Goal: Information Seeking & Learning: Learn about a topic

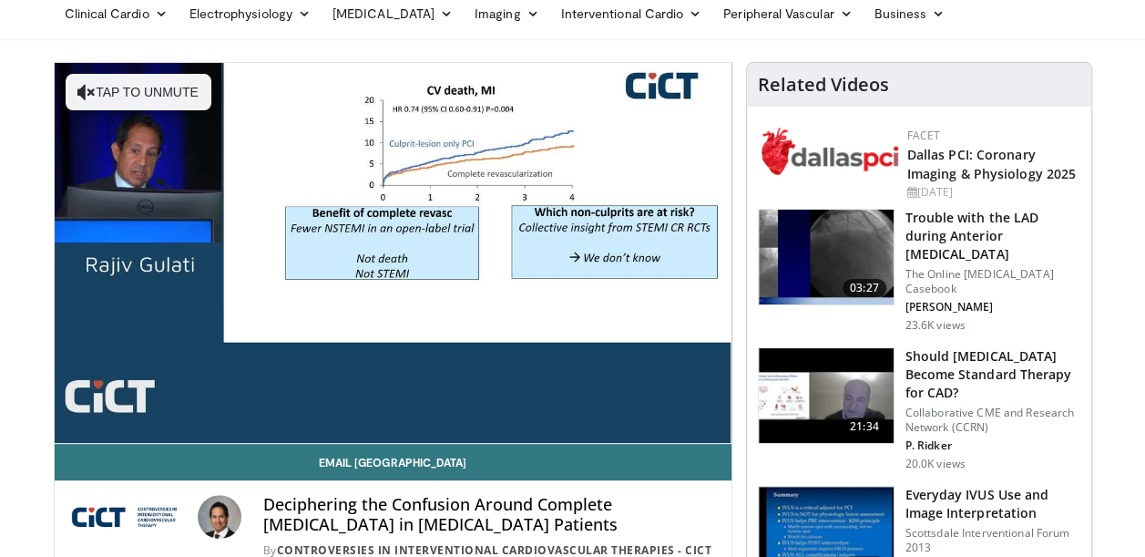
scroll to position [95, 0]
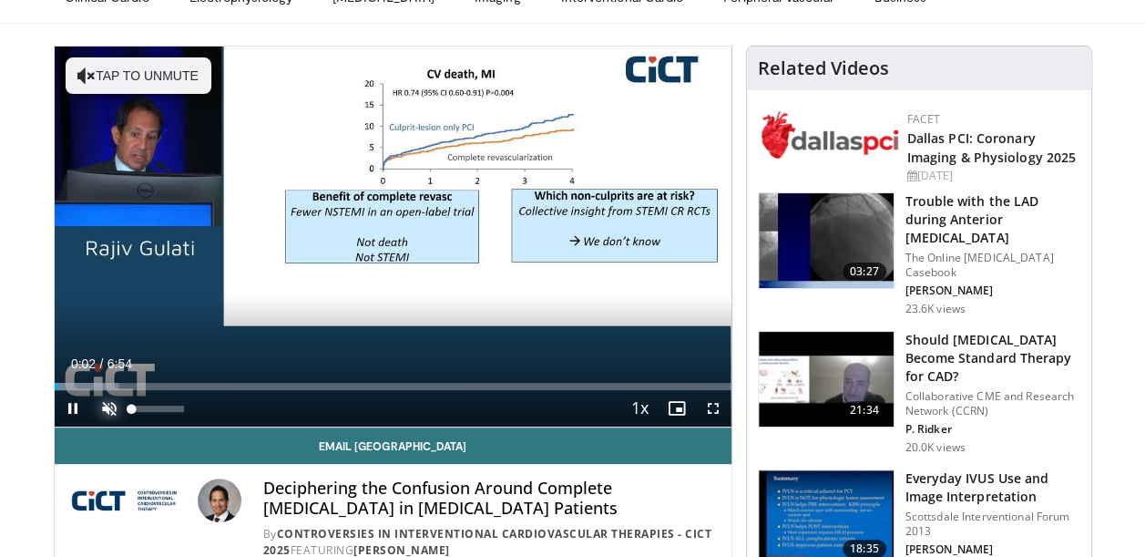
click at [104, 411] on span "Video Player" at bounding box center [109, 408] width 36 height 36
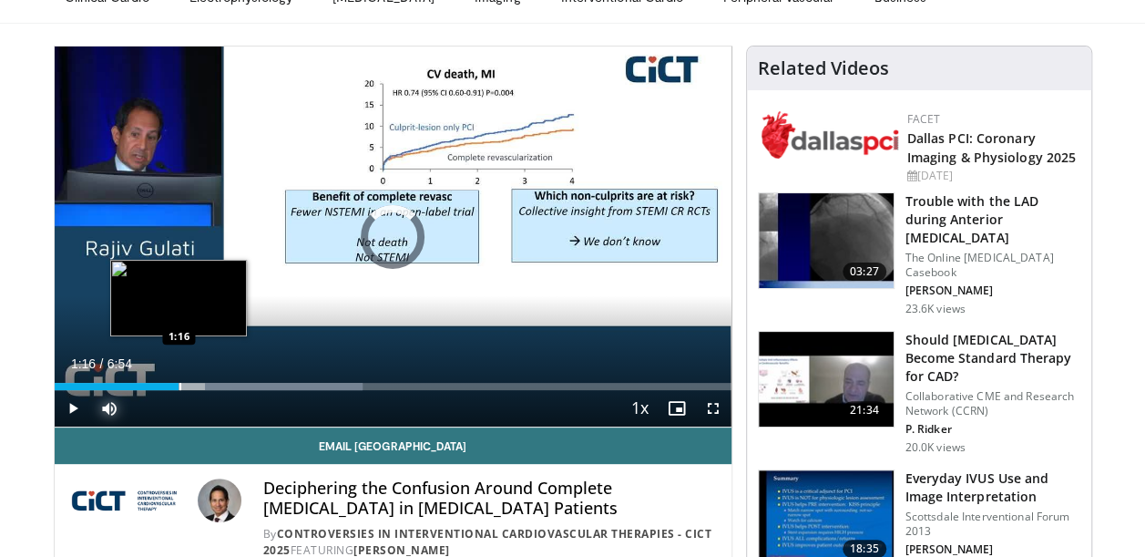
click at [179, 388] on div "Progress Bar" at bounding box center [180, 386] width 2 height 7
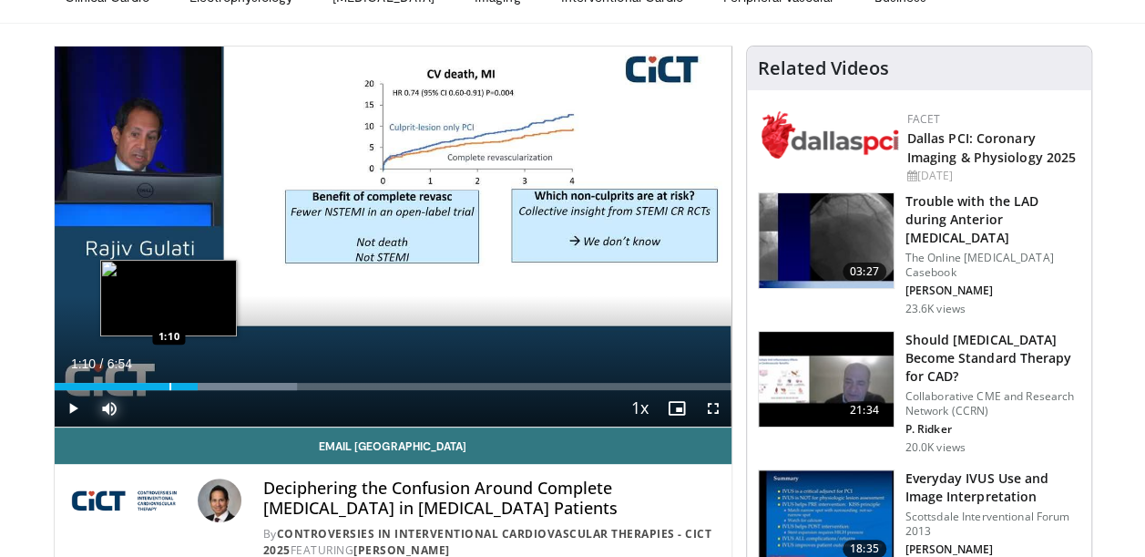
click at [169, 386] on div "Progress Bar" at bounding box center [170, 386] width 2 height 7
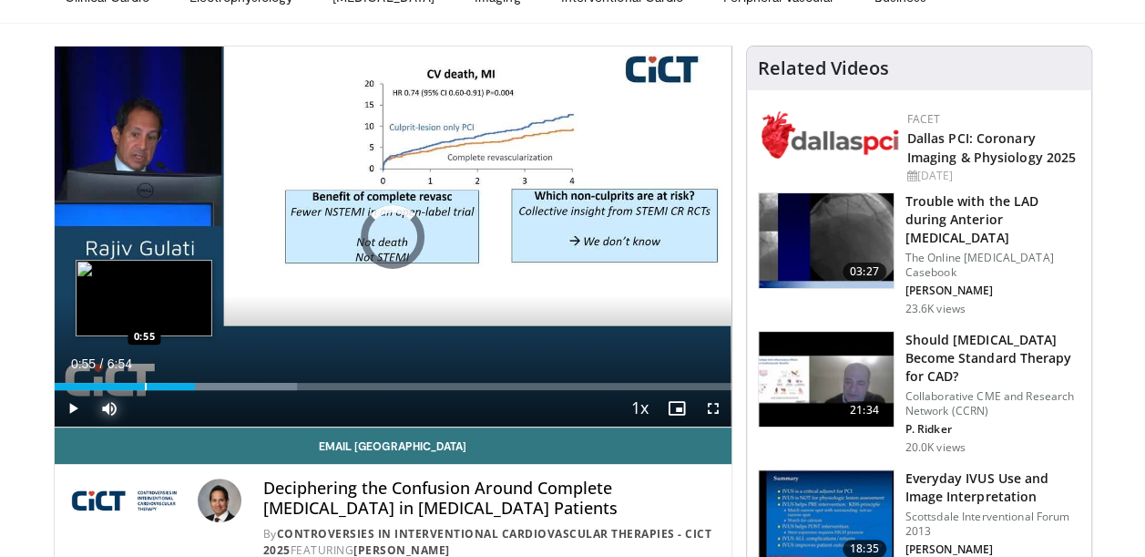
click at [145, 385] on div "Progress Bar" at bounding box center [146, 386] width 2 height 7
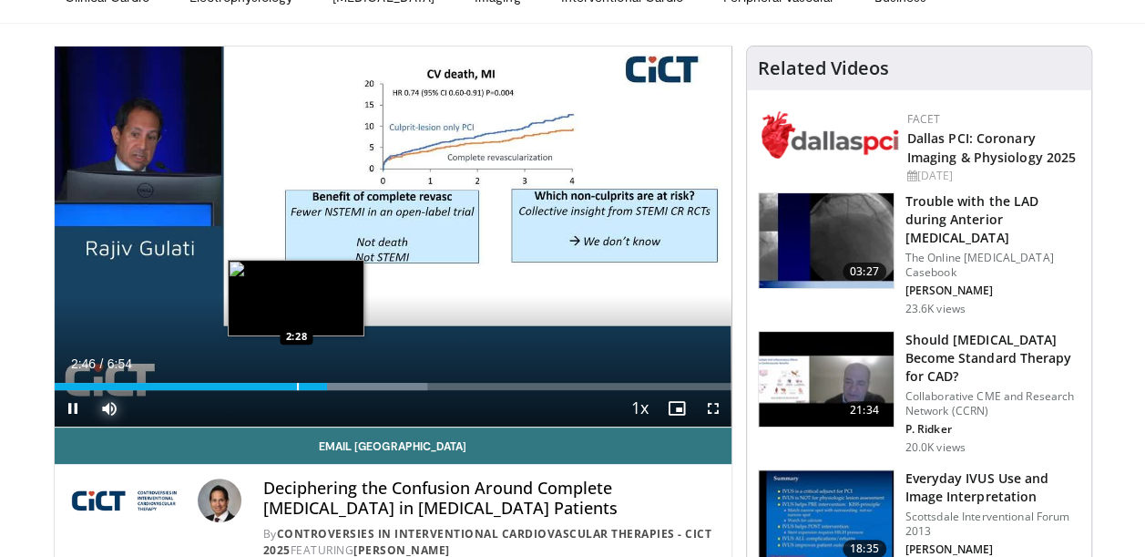
click at [297, 386] on div "Progress Bar" at bounding box center [298, 386] width 2 height 7
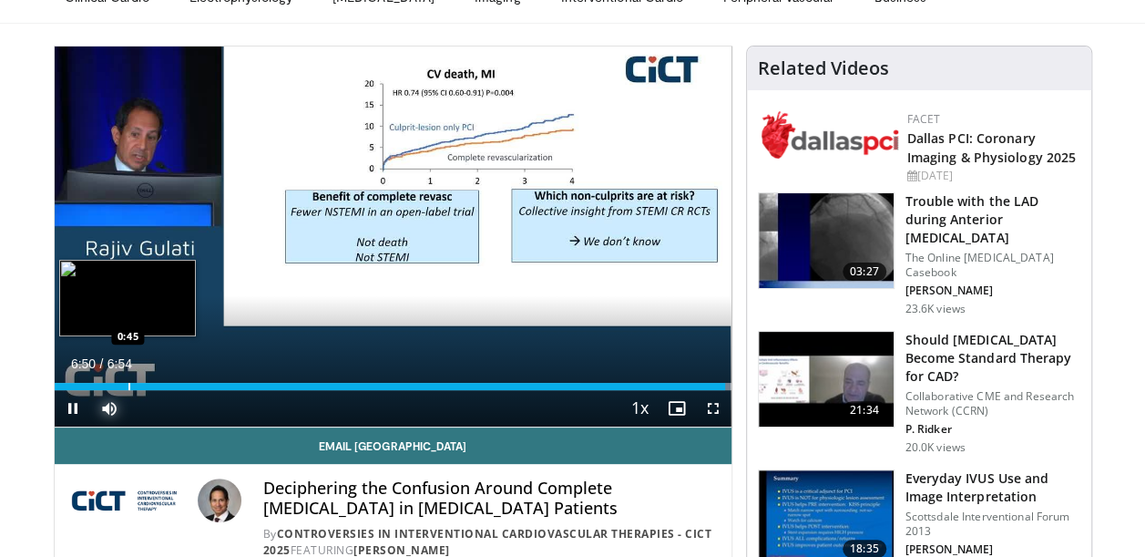
click at [128, 383] on div "Progress Bar" at bounding box center [129, 386] width 2 height 7
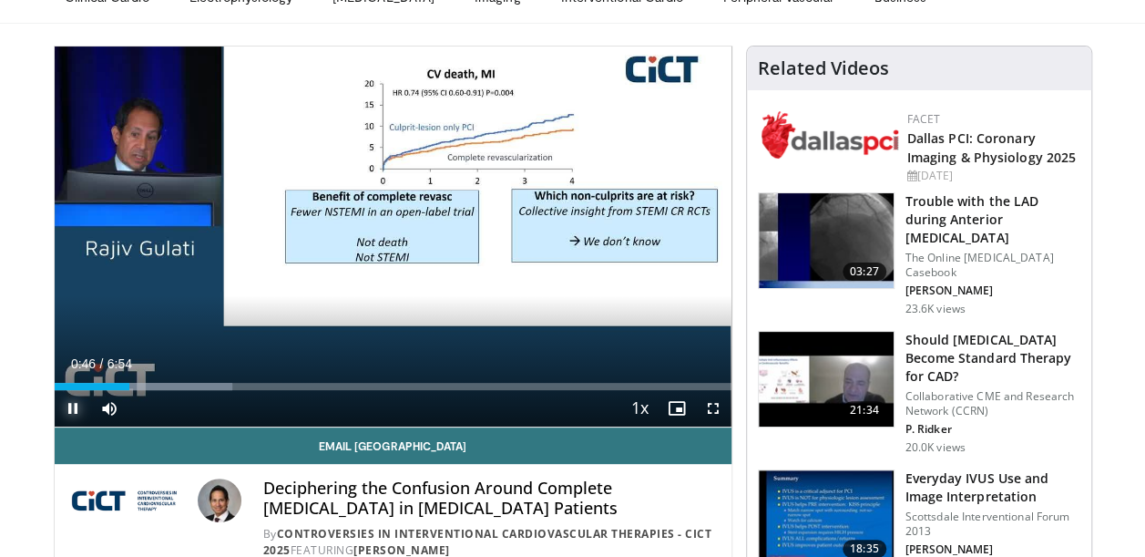
click at [67, 404] on span "Video Player" at bounding box center [73, 408] width 36 height 36
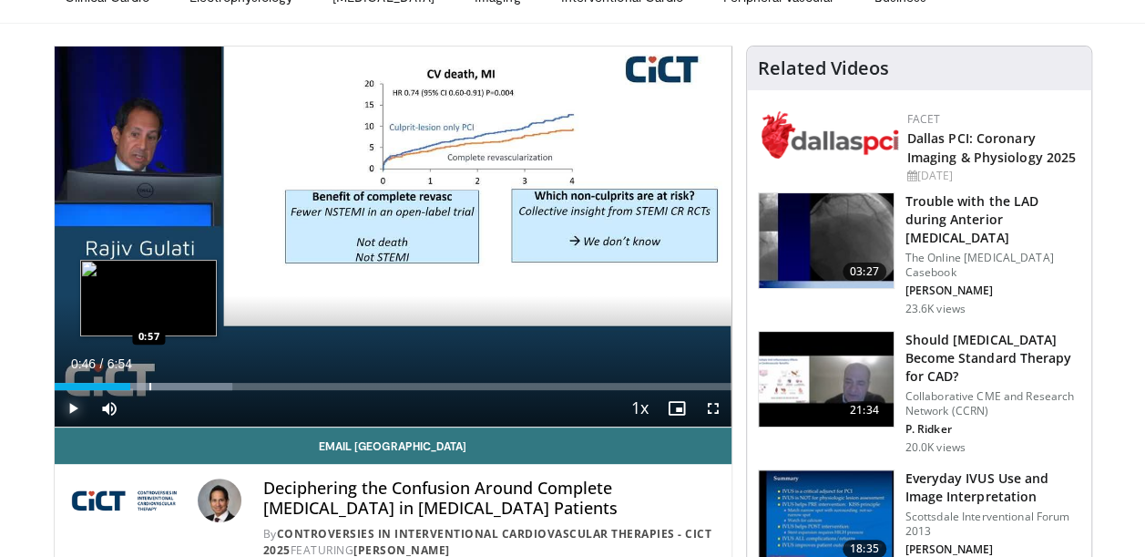
click at [149, 384] on div "Progress Bar" at bounding box center [150, 386] width 2 height 7
click at [170, 386] on div "Progress Bar" at bounding box center [171, 386] width 2 height 7
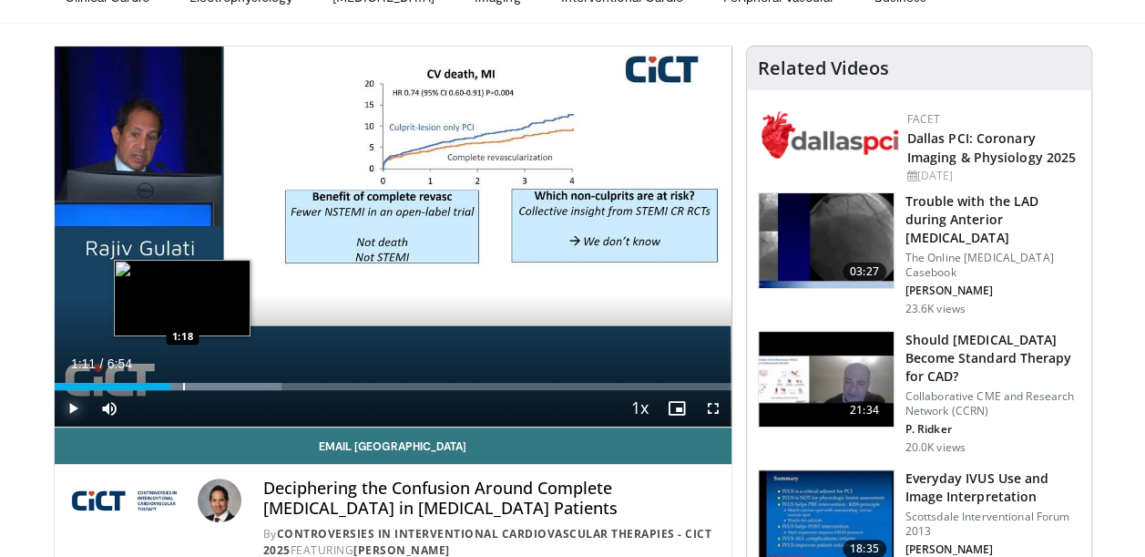
click at [183, 386] on div "Progress Bar" at bounding box center [184, 386] width 2 height 7
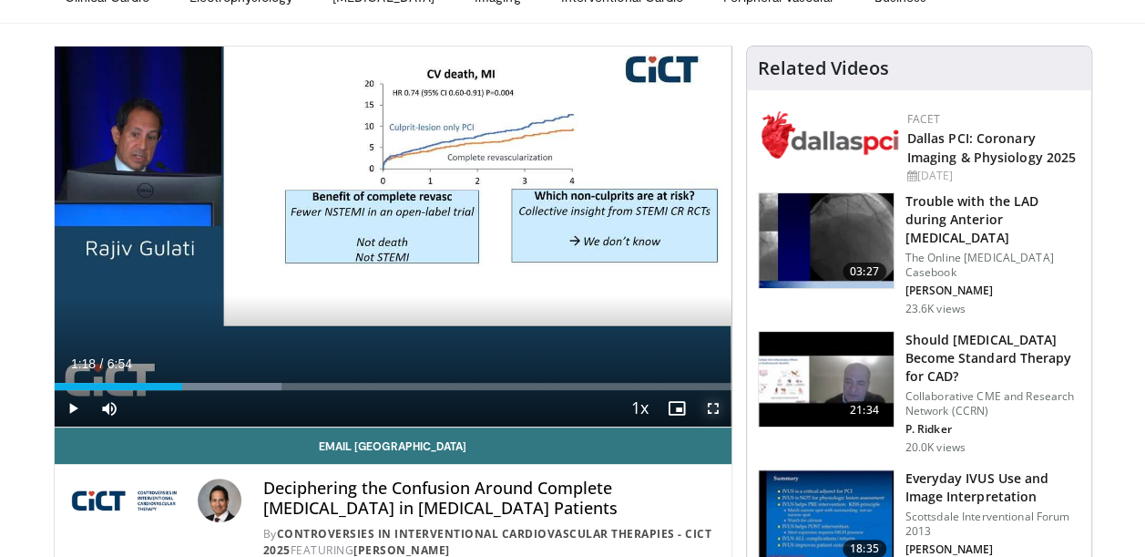
click at [714, 408] on span "Video Player" at bounding box center [713, 408] width 36 height 36
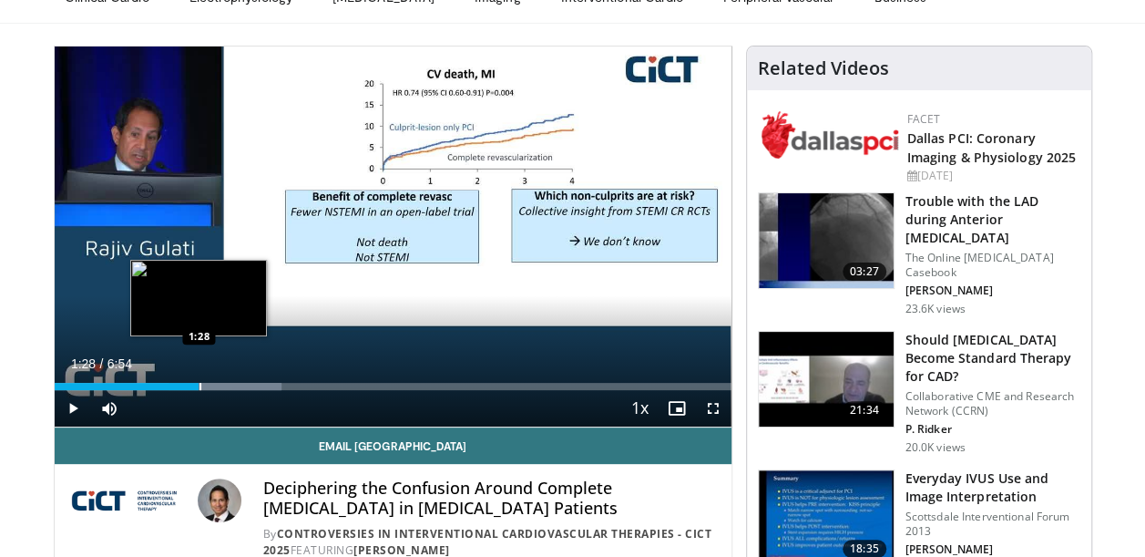
click at [198, 388] on div "Loaded : 33.52% 1:28 1:28" at bounding box center [393, 386] width 677 height 7
click at [205, 388] on div "Progress Bar" at bounding box center [206, 386] width 2 height 7
click at [210, 388] on div "Progress Bar" at bounding box center [211, 386] width 2 height 7
click at [203, 388] on div "Progress Bar" at bounding box center [204, 386] width 2 height 7
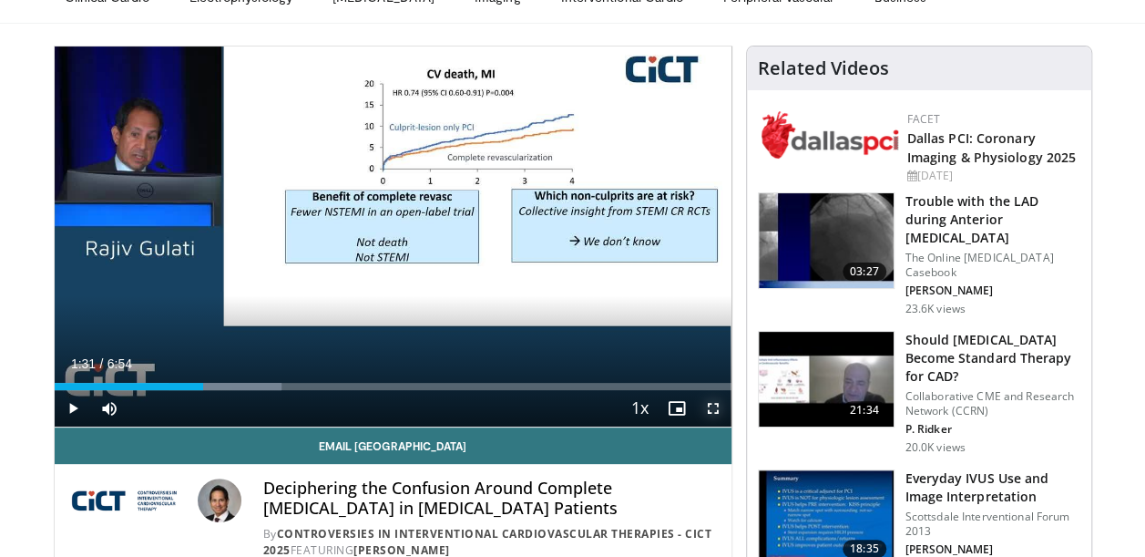
drag, startPoint x: 715, startPoint y: 403, endPoint x: 719, endPoint y: 497, distance: 94.8
click at [715, 403] on span "Video Player" at bounding box center [713, 408] width 36 height 36
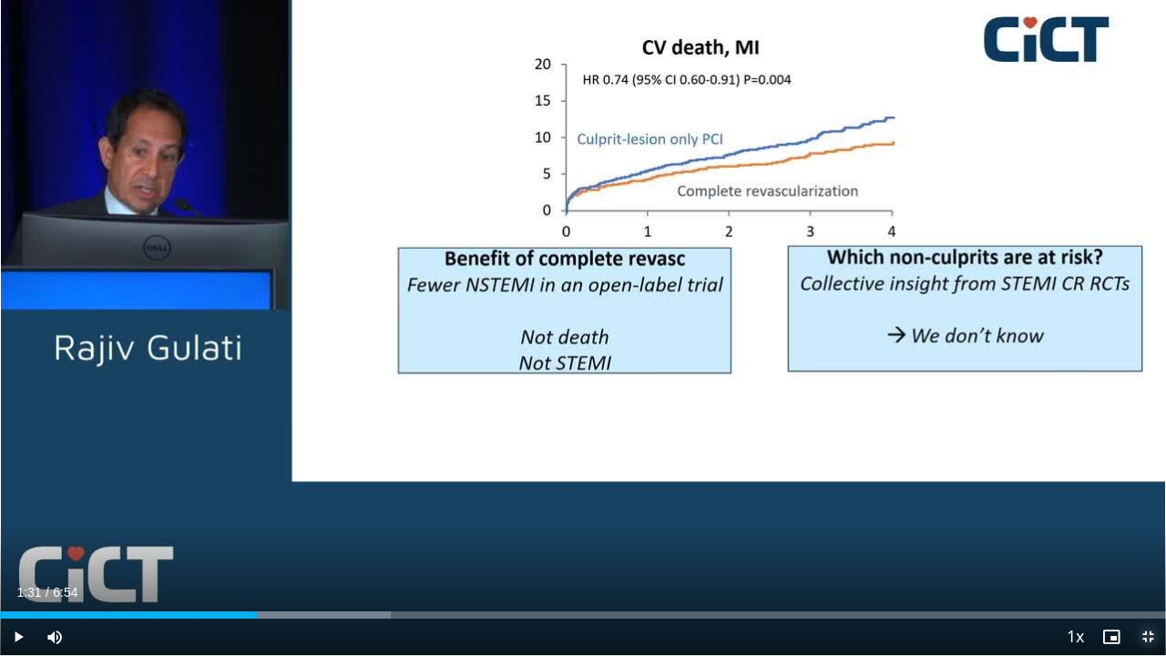
drag, startPoint x: 1148, startPoint y: 638, endPoint x: 1144, endPoint y: 543, distance: 94.8
click at [1144, 556] on span "Video Player" at bounding box center [1148, 637] width 36 height 36
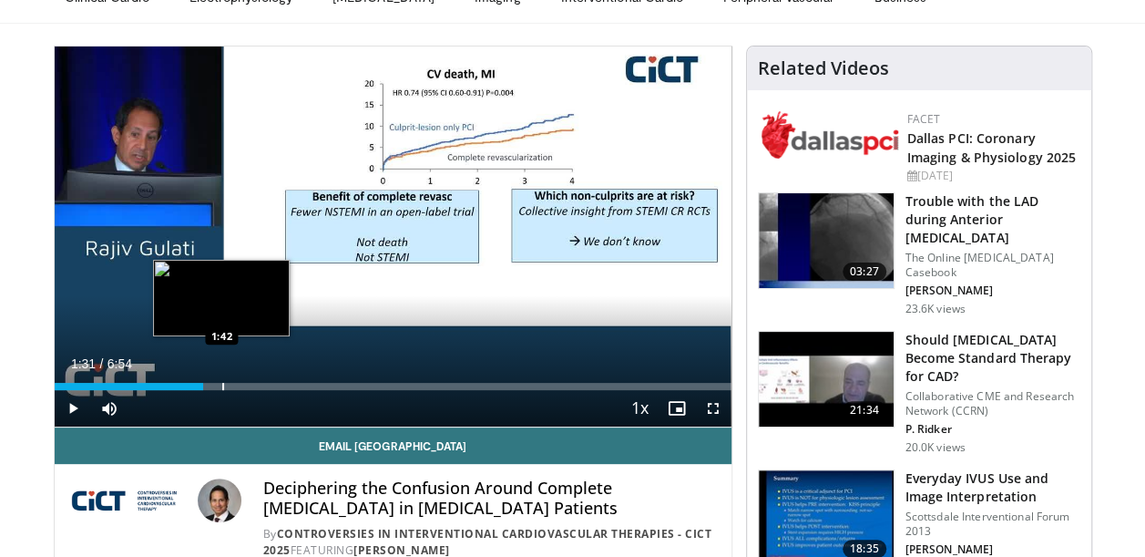
click at [222, 383] on div "Progress Bar" at bounding box center [223, 386] width 2 height 7
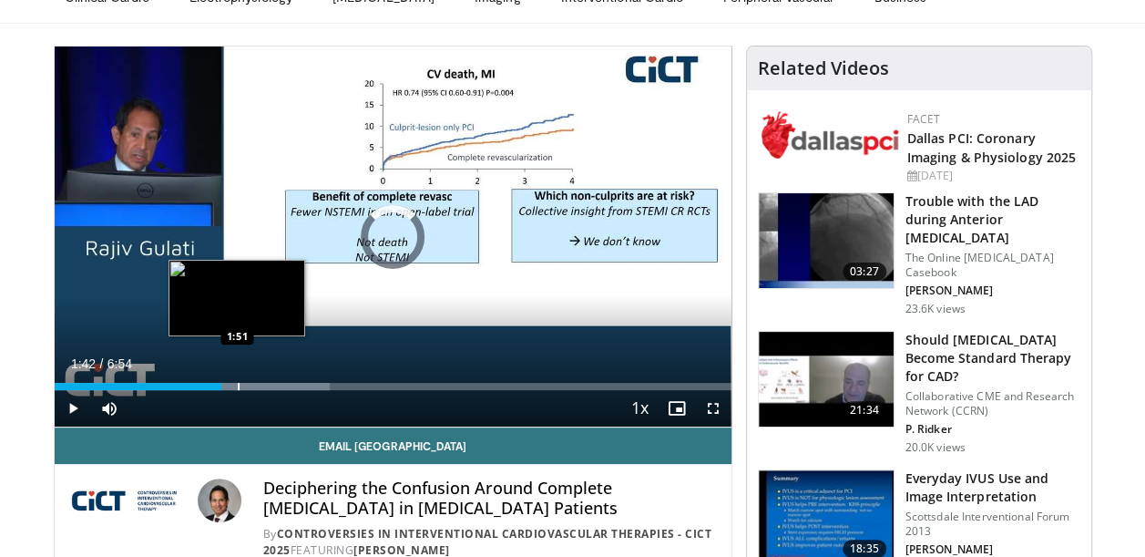
click at [238, 388] on div "Progress Bar" at bounding box center [239, 386] width 2 height 7
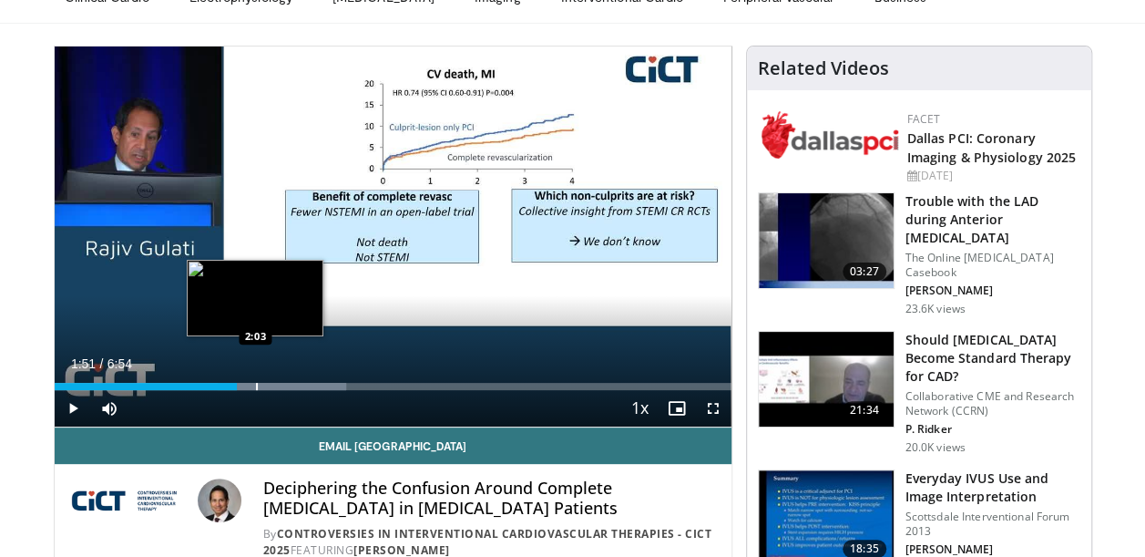
click at [256, 388] on div "Progress Bar" at bounding box center [257, 386] width 2 height 7
click at [276, 388] on div "Progress Bar" at bounding box center [277, 386] width 2 height 7
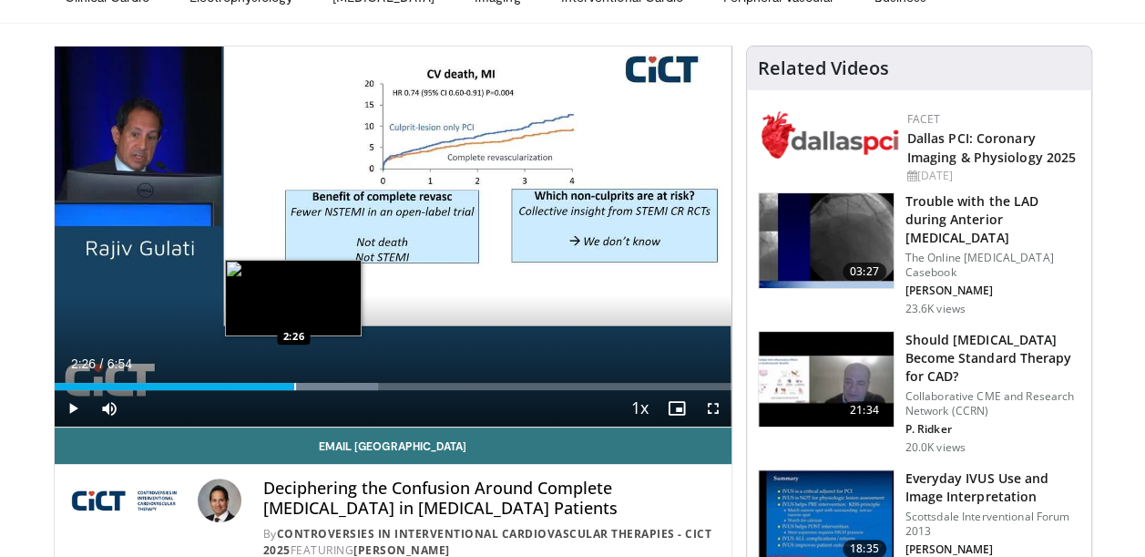
click at [294, 388] on div "Progress Bar" at bounding box center [295, 386] width 2 height 7
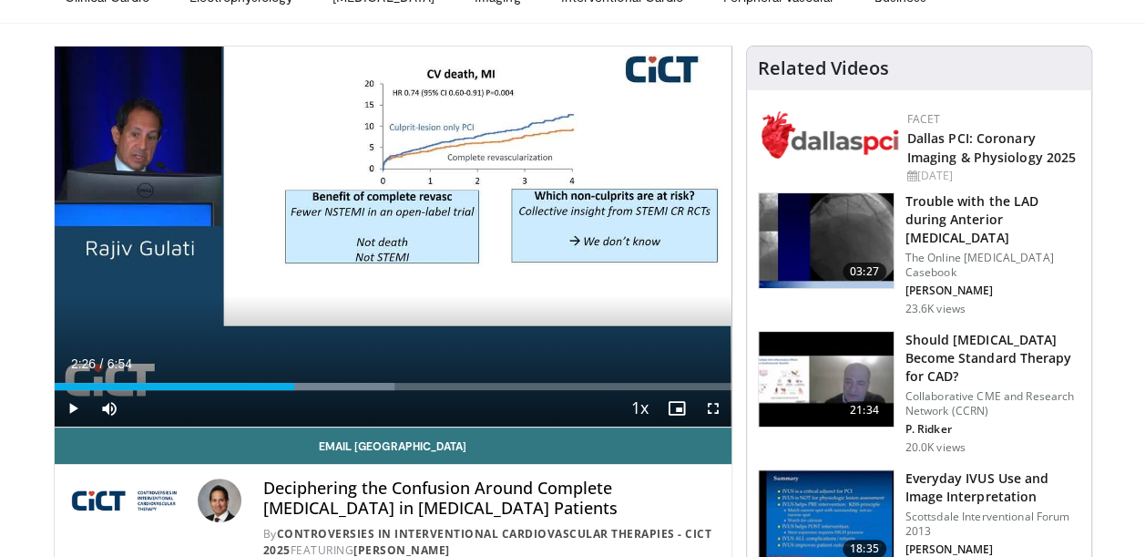
click at [308, 390] on div "Current Time 2:26 / Duration 6:54 Play Skip Backward Skip Forward Mute 51% Load…" at bounding box center [393, 408] width 677 height 36
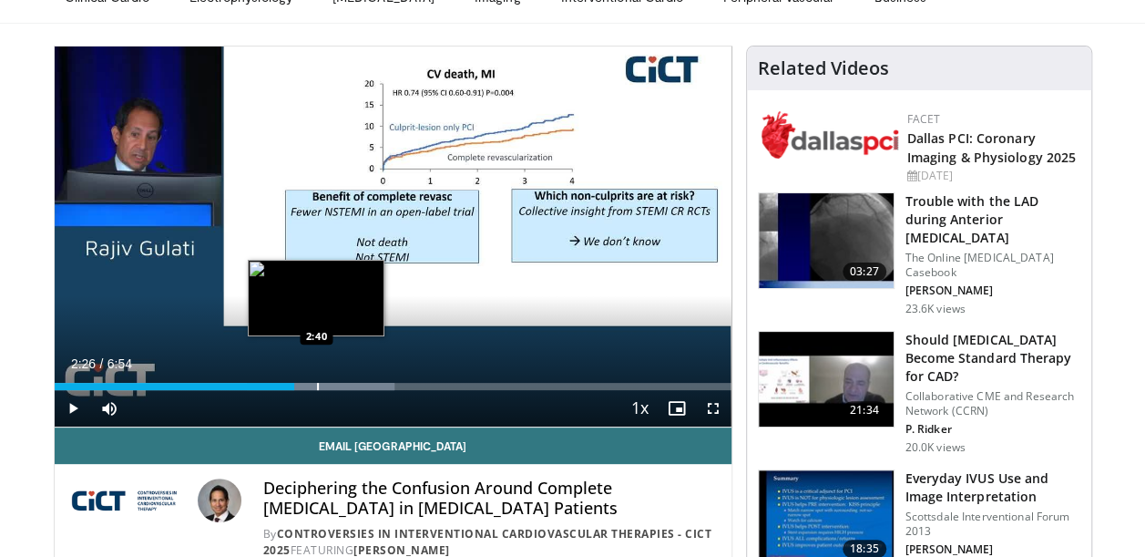
click at [317, 386] on div "Progress Bar" at bounding box center [318, 386] width 2 height 7
click at [331, 385] on div "Progress Bar" at bounding box center [332, 386] width 2 height 7
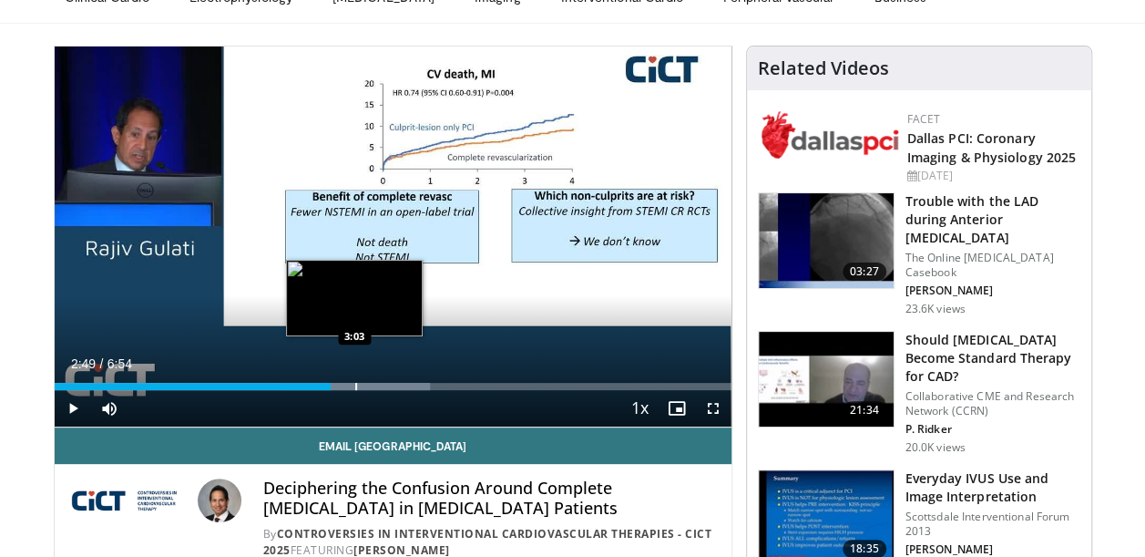
click at [354, 387] on div "Progress Bar" at bounding box center [356, 386] width 149 height 7
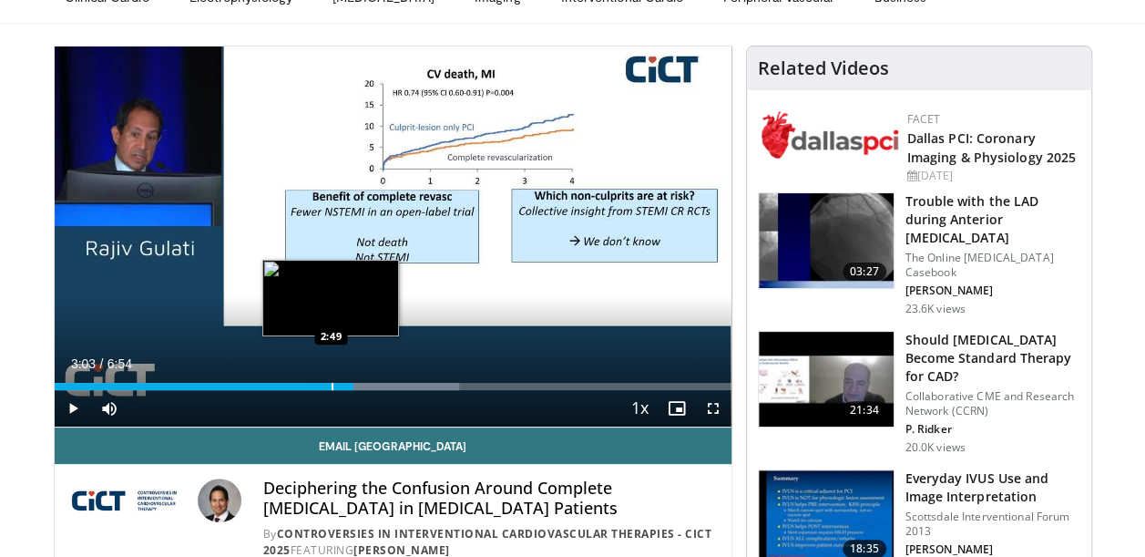
click at [332, 384] on div "Progress Bar" at bounding box center [333, 386] width 2 height 7
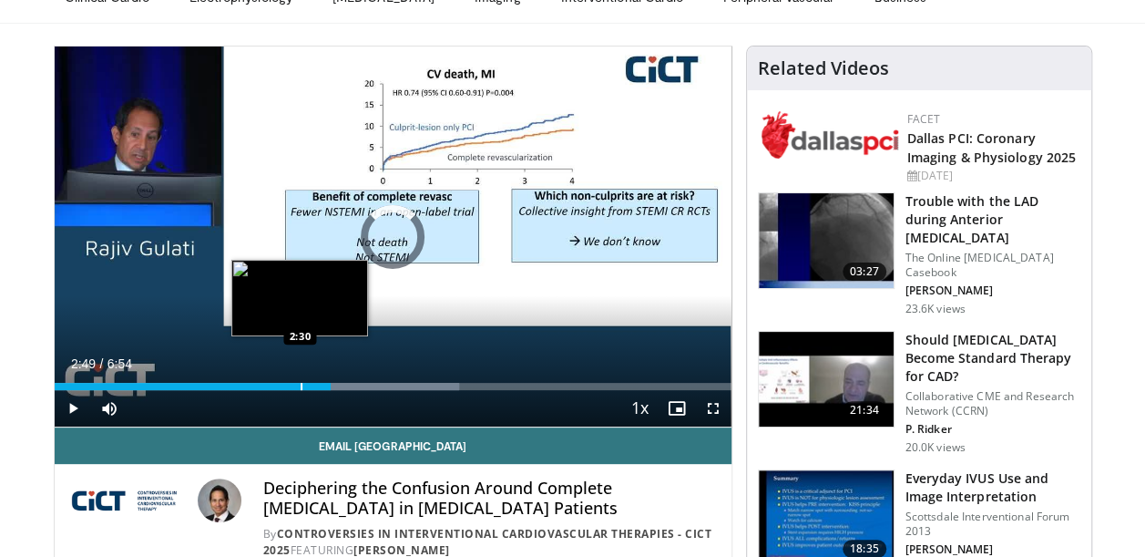
click at [300, 381] on div "Loaded : 59.87% 2:49 2:30" at bounding box center [393, 381] width 677 height 17
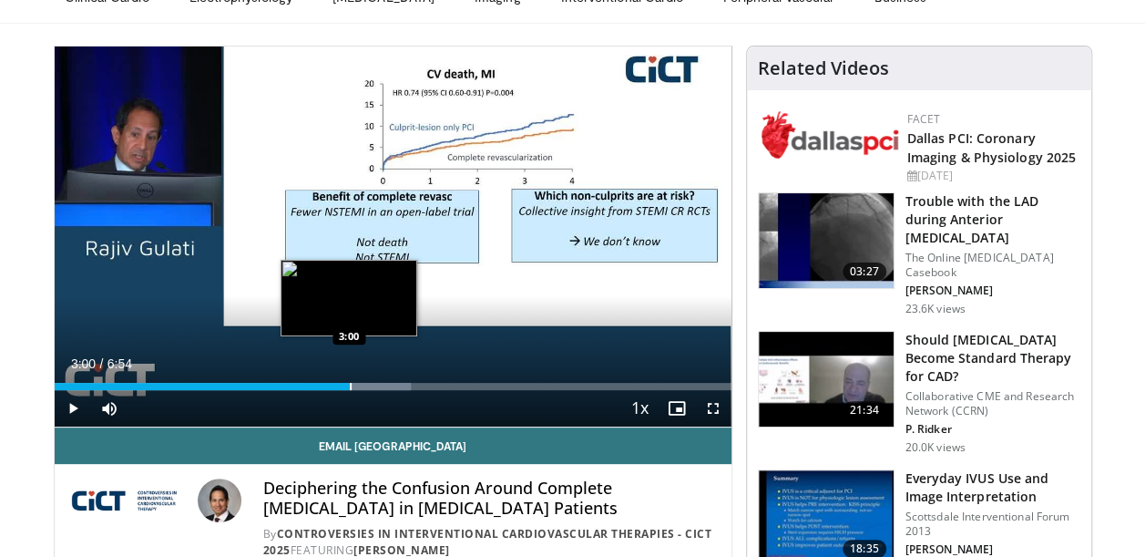
click at [350, 384] on div "Progress Bar" at bounding box center [351, 386] width 2 height 7
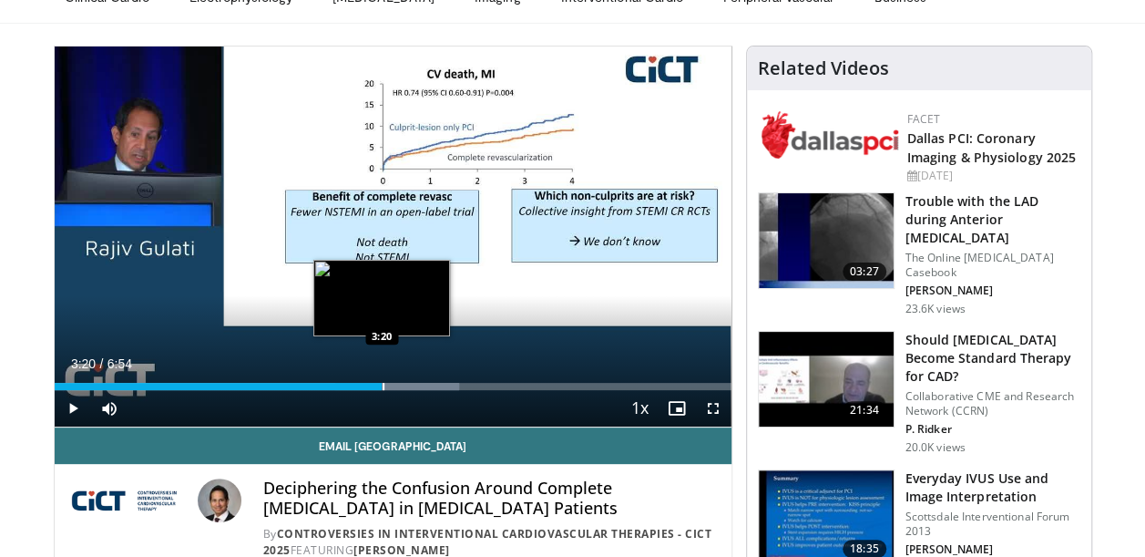
click at [383, 386] on div "Progress Bar" at bounding box center [384, 386] width 2 height 7
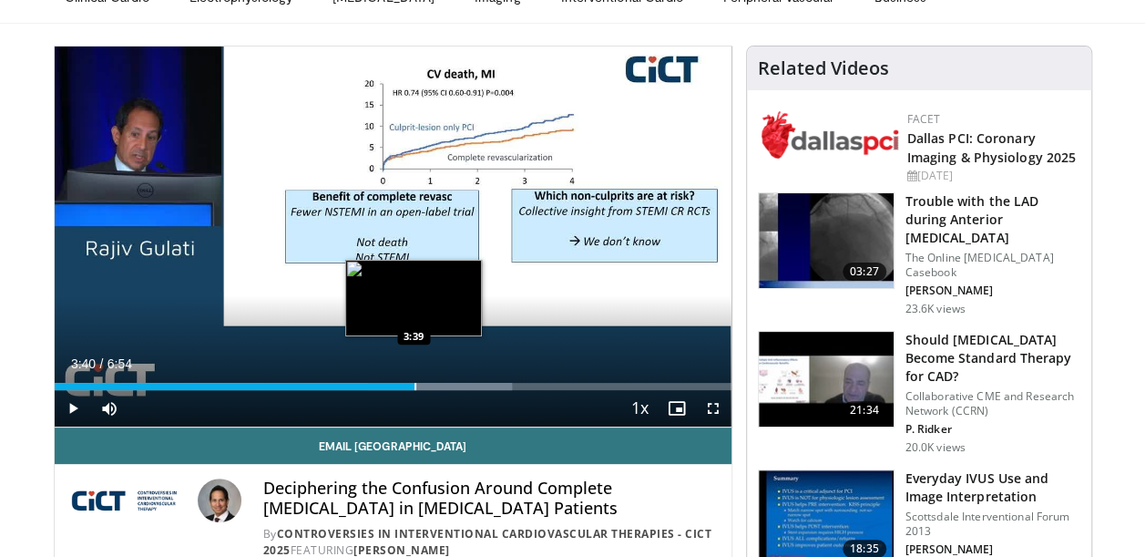
click at [415, 386] on div "Progress Bar" at bounding box center [416, 386] width 2 height 7
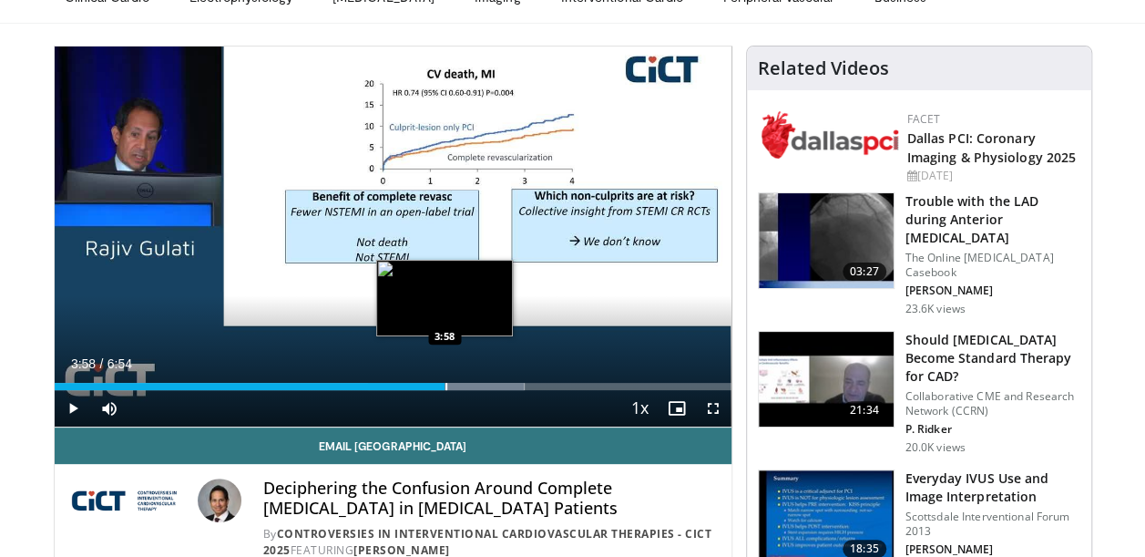
click at [444, 388] on div "Loaded : 69.45% 3:40 3:58" at bounding box center [393, 386] width 677 height 7
click at [435, 385] on div "Progress Bar" at bounding box center [436, 386] width 2 height 7
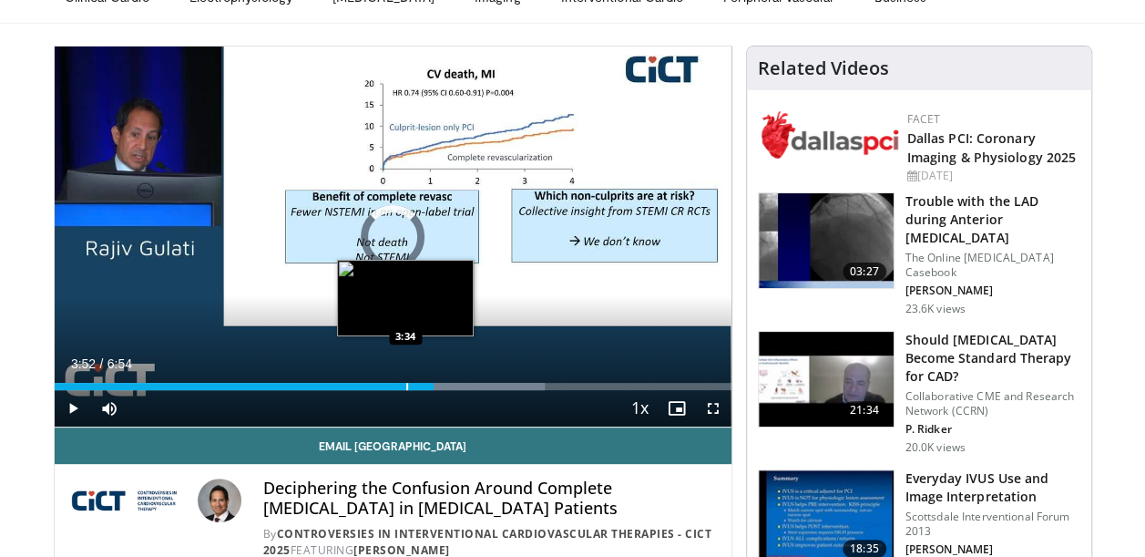
click at [406, 385] on div "Progress Bar" at bounding box center [407, 386] width 2 height 7
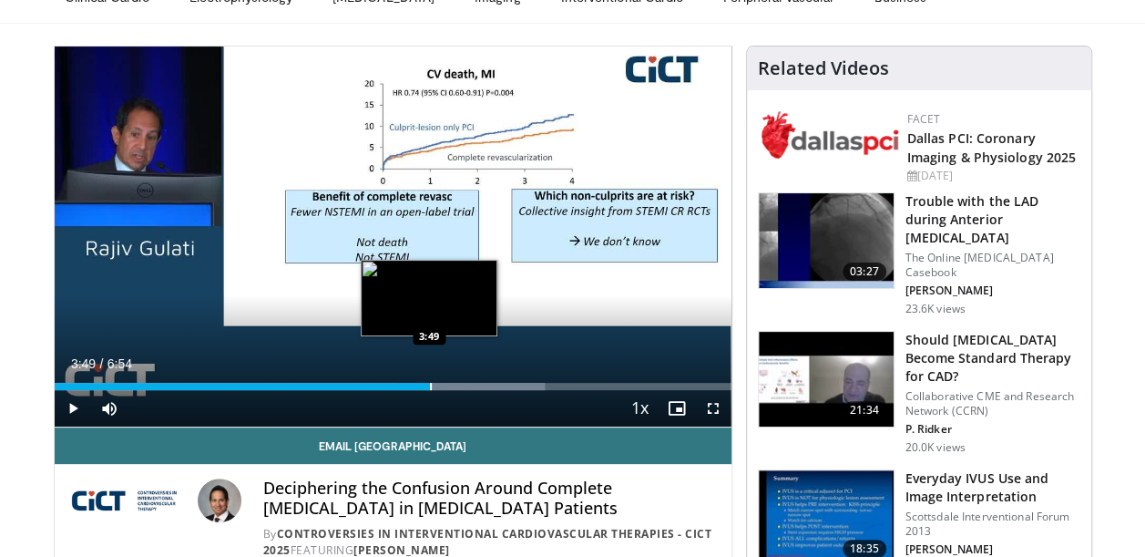
click at [430, 385] on div "Progress Bar" at bounding box center [431, 386] width 2 height 7
click at [448, 387] on div "Progress Bar" at bounding box center [449, 386] width 2 height 7
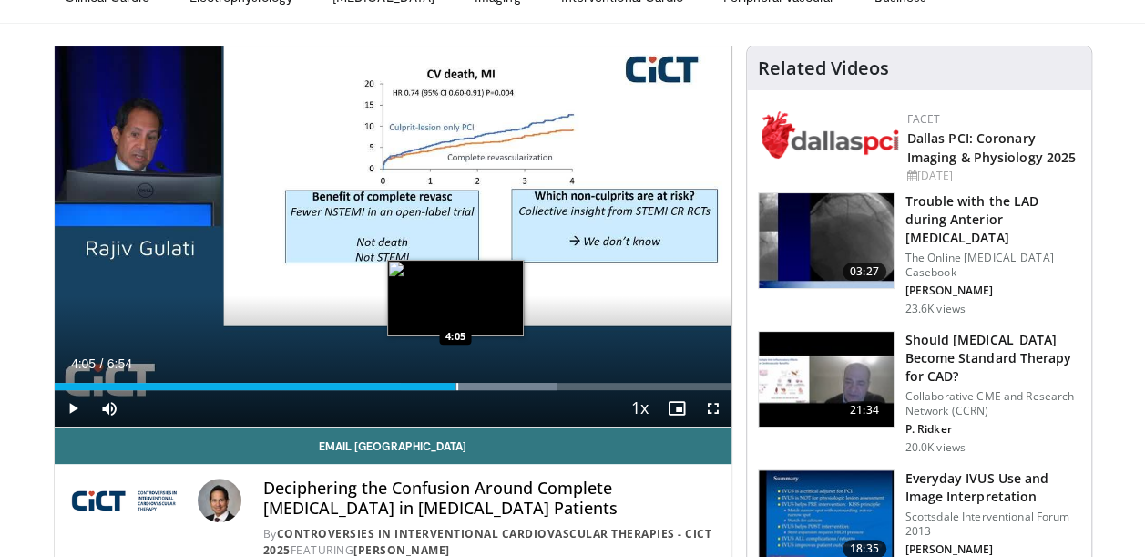
click at [456, 385] on div "Progress Bar" at bounding box center [457, 386] width 2 height 7
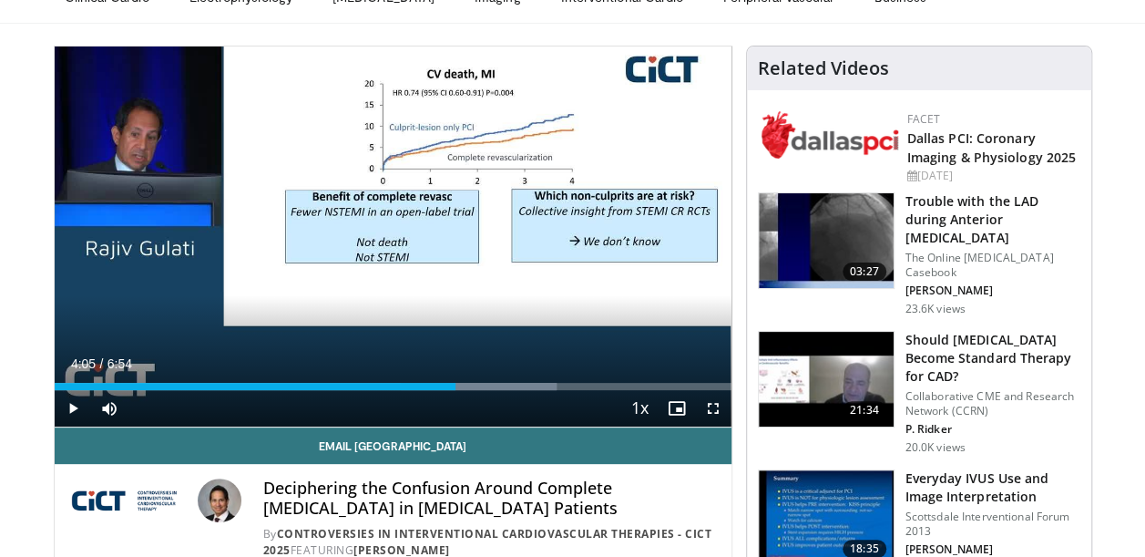
click at [474, 386] on div "Progress Bar" at bounding box center [475, 386] width 2 height 7
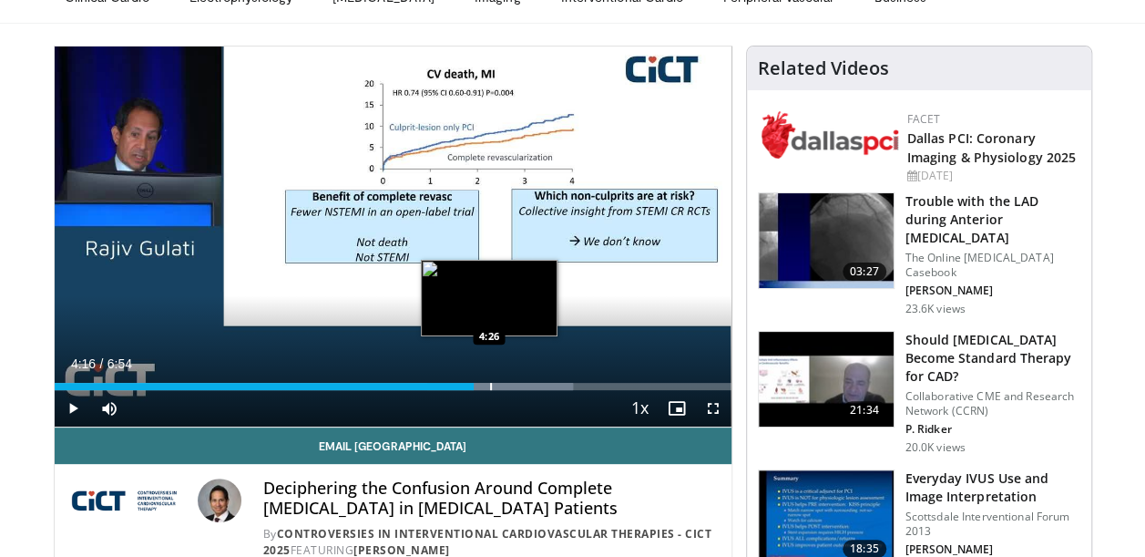
click at [490, 387] on div "Progress Bar" at bounding box center [491, 386] width 2 height 7
click at [505, 386] on div "Progress Bar" at bounding box center [506, 386] width 2 height 7
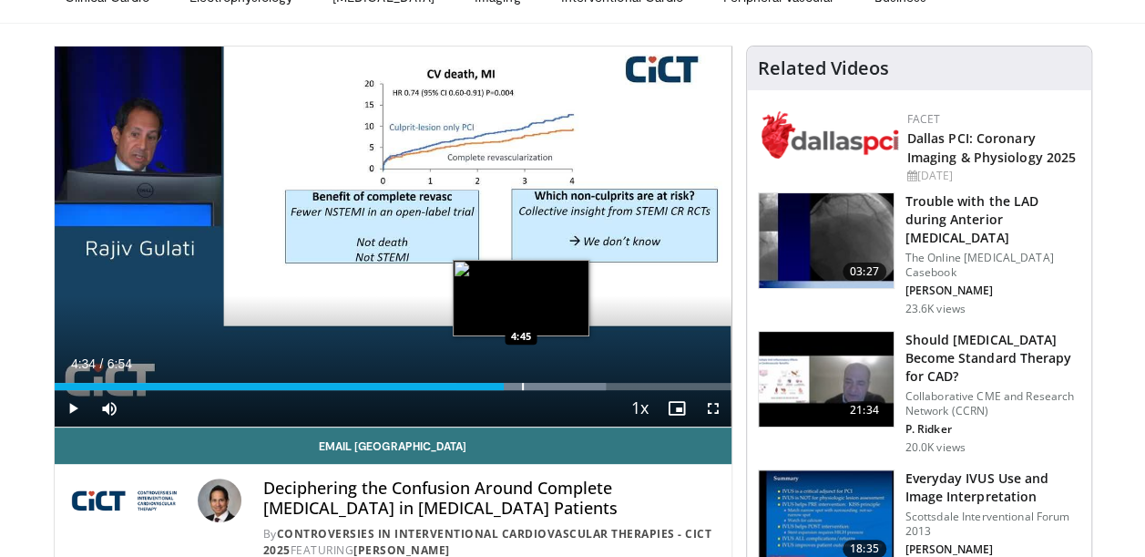
click at [522, 388] on div "Progress Bar" at bounding box center [523, 386] width 2 height 7
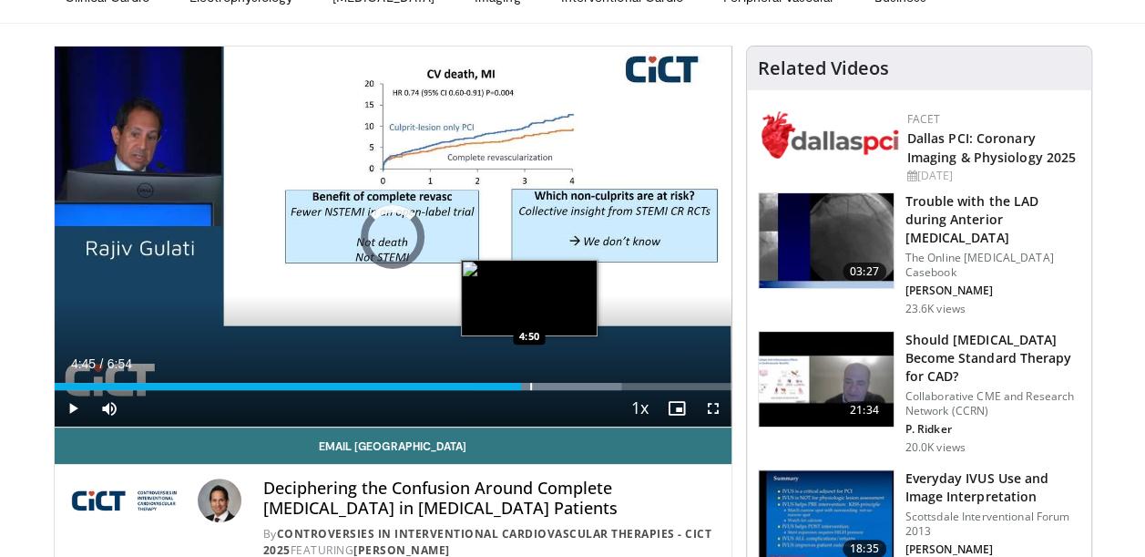
click at [530, 386] on div "Progress Bar" at bounding box center [531, 386] width 2 height 7
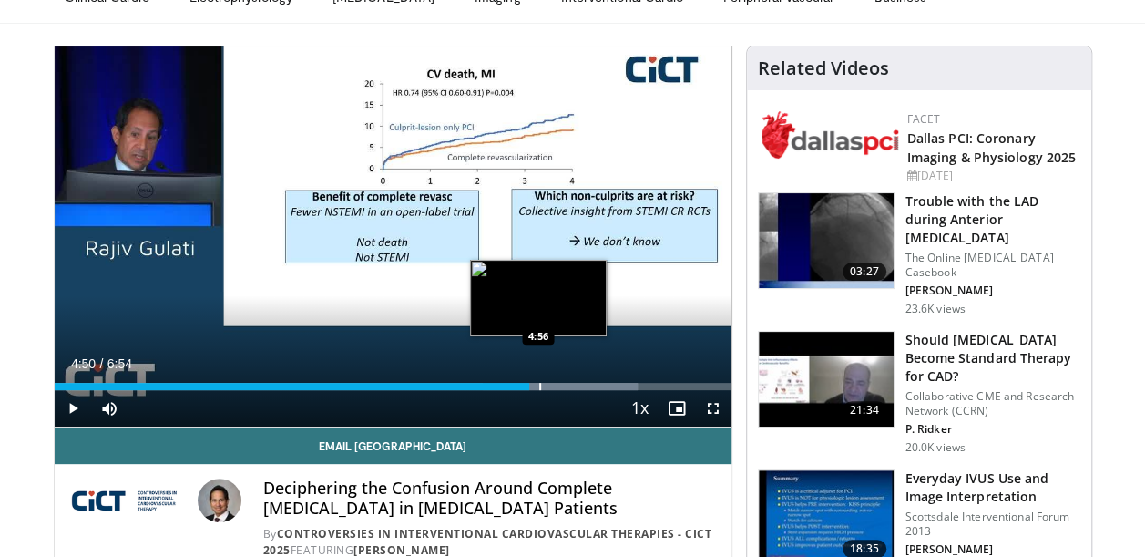
click at [538, 386] on div "Loaded : 86.22% 4:50 4:56" at bounding box center [393, 386] width 677 height 7
click at [546, 388] on div "Progress Bar" at bounding box center [547, 386] width 2 height 7
click at [542, 387] on div "Progress Bar" at bounding box center [543, 386] width 2 height 7
click at [538, 386] on div "Progress Bar" at bounding box center [539, 386] width 2 height 7
click at [539, 386] on div "Progress Bar" at bounding box center [540, 386] width 2 height 7
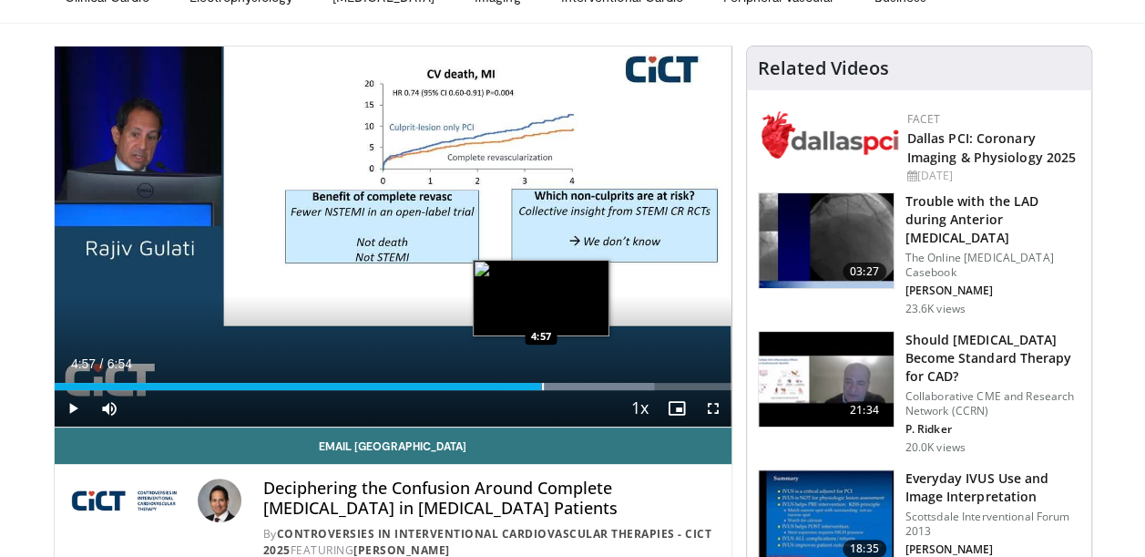
click at [542, 386] on div "Progress Bar" at bounding box center [543, 386] width 2 height 7
click at [545, 386] on div "Progress Bar" at bounding box center [546, 386] width 2 height 7
click at [543, 386] on div "Progress Bar" at bounding box center [544, 386] width 2 height 7
click at [530, 386] on div "Progress Bar" at bounding box center [531, 386] width 2 height 7
click at [521, 386] on div "Progress Bar" at bounding box center [522, 386] width 2 height 7
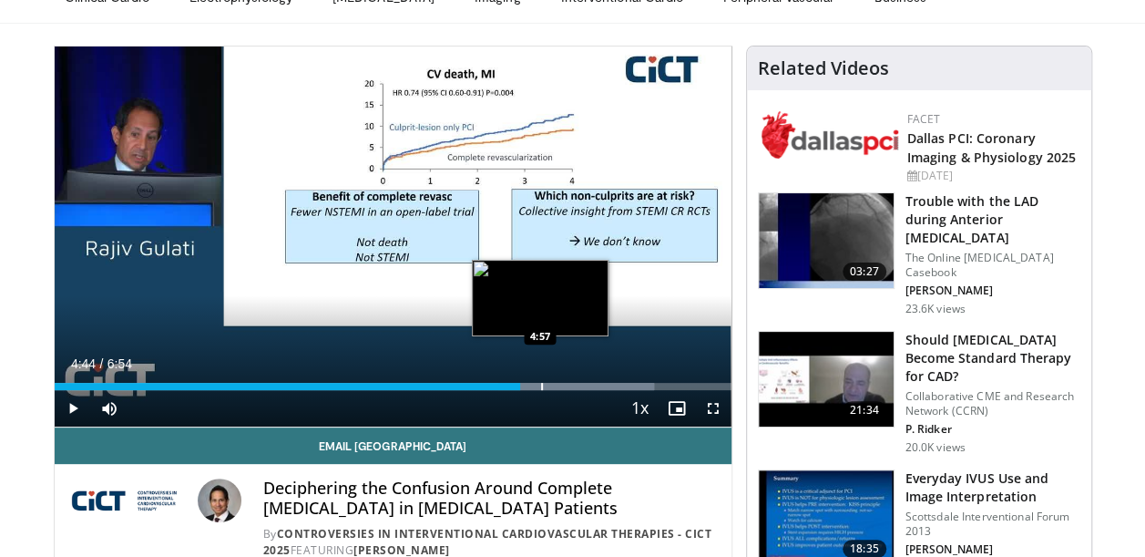
click at [541, 384] on div "Progress Bar" at bounding box center [542, 386] width 2 height 7
click at [549, 384] on div "Progress Bar" at bounding box center [550, 386] width 2 height 7
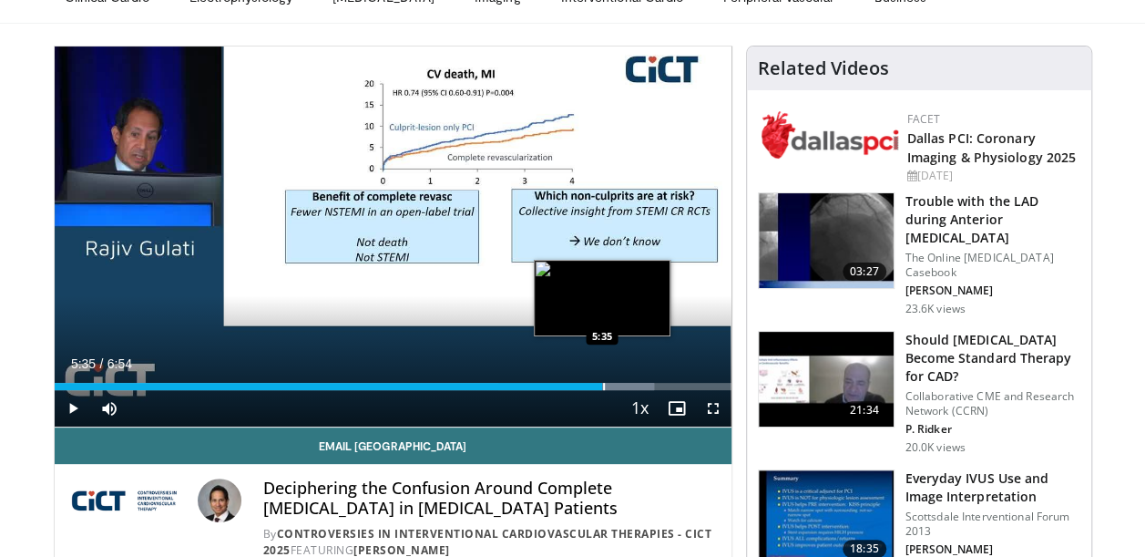
click at [601, 379] on div "Loaded : 88.61% 5:35 5:35" at bounding box center [393, 381] width 677 height 17
click at [589, 386] on div "Progress Bar" at bounding box center [590, 386] width 2 height 7
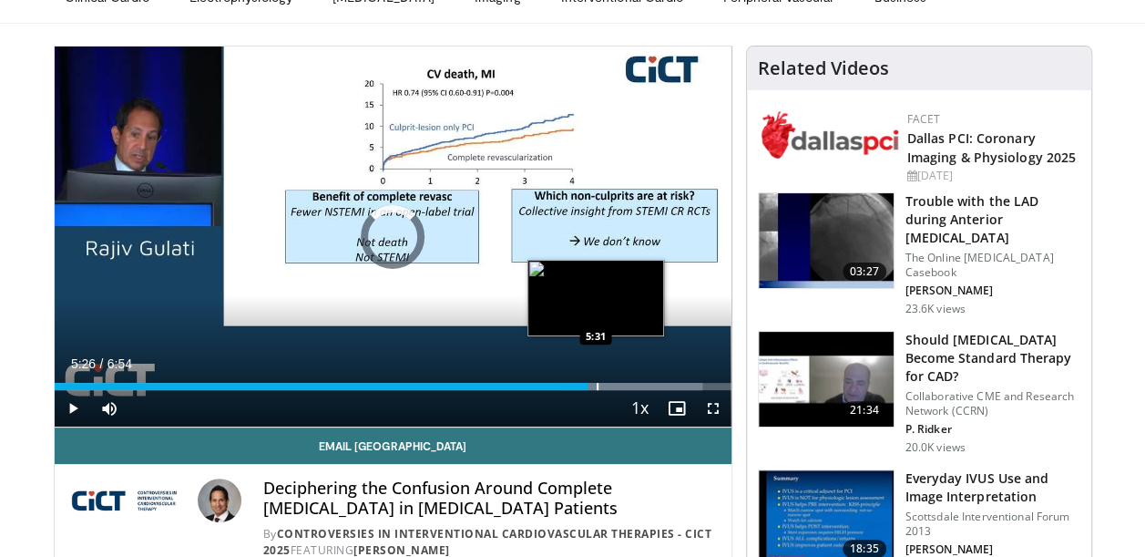
click at [597, 386] on div "Progress Bar" at bounding box center [598, 386] width 2 height 7
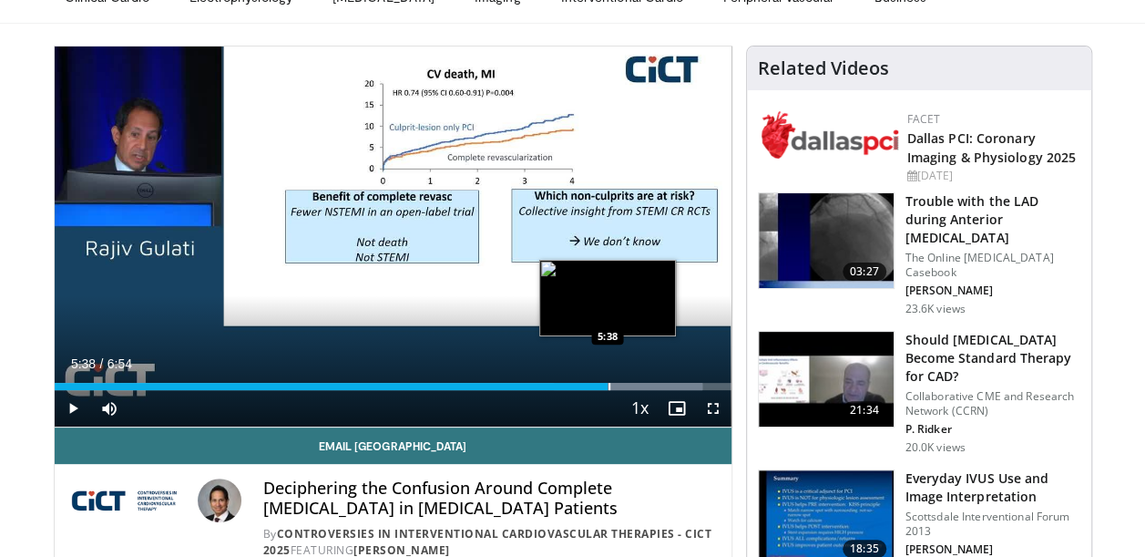
click at [609, 386] on div "Progress Bar" at bounding box center [610, 386] width 2 height 7
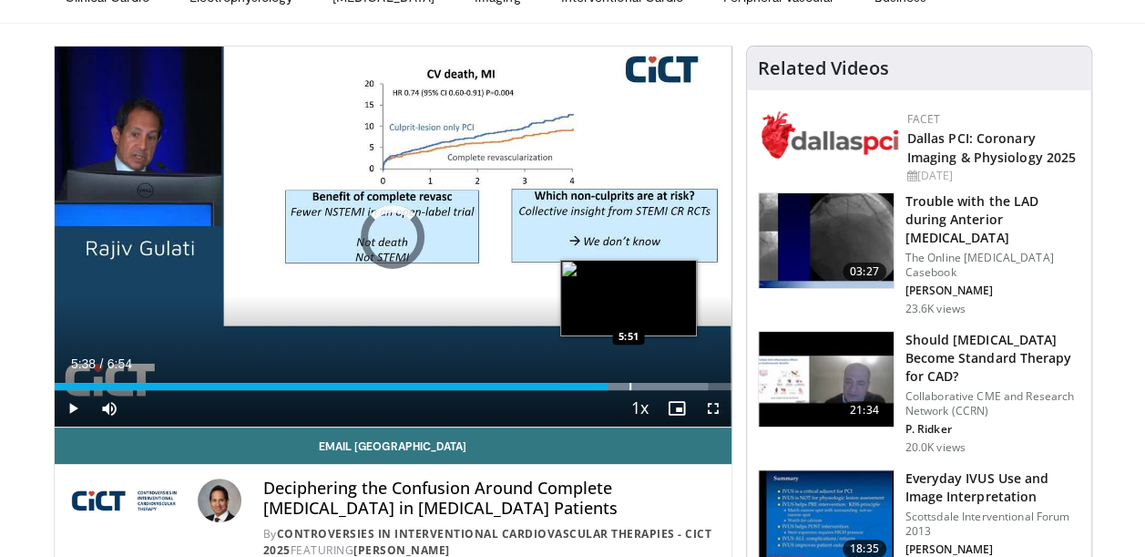
click at [630, 386] on div "Progress Bar" at bounding box center [631, 386] width 2 height 7
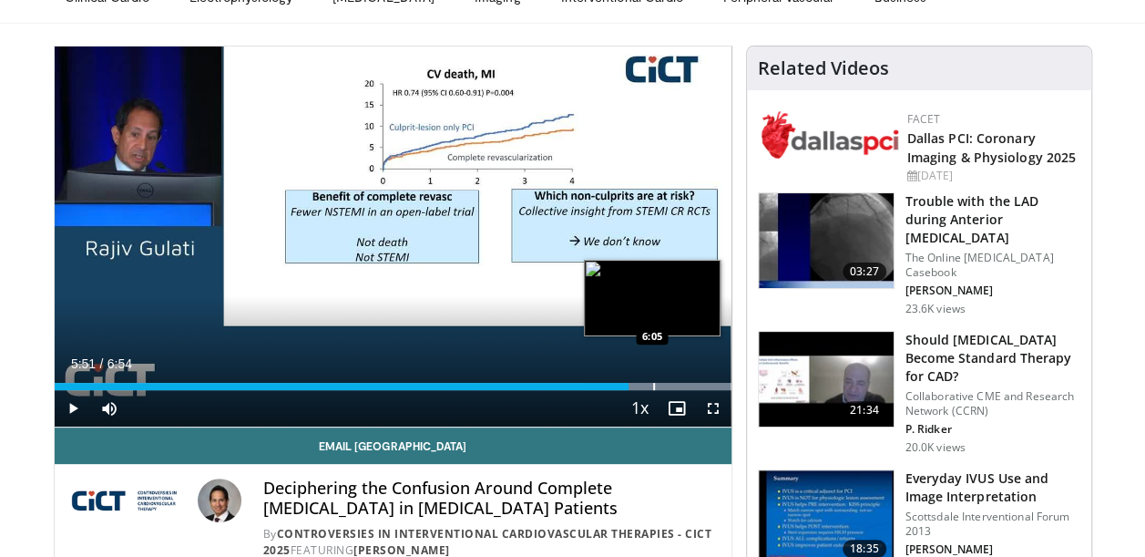
click at [653, 386] on div "Progress Bar" at bounding box center [654, 386] width 2 height 7
click at [673, 386] on div "Progress Bar" at bounding box center [674, 386] width 2 height 7
click at [694, 386] on div "Progress Bar" at bounding box center [695, 386] width 2 height 7
click at [702, 388] on div "Progress Bar" at bounding box center [703, 386] width 2 height 7
click at [718, 385] on div "Progress Bar" at bounding box center [719, 386] width 2 height 7
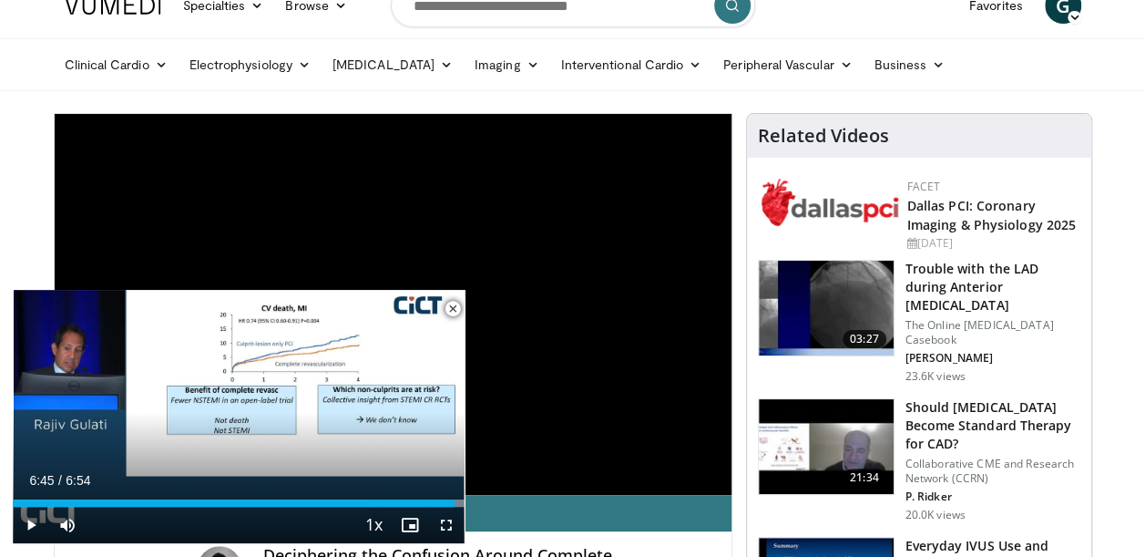
scroll to position [0, 0]
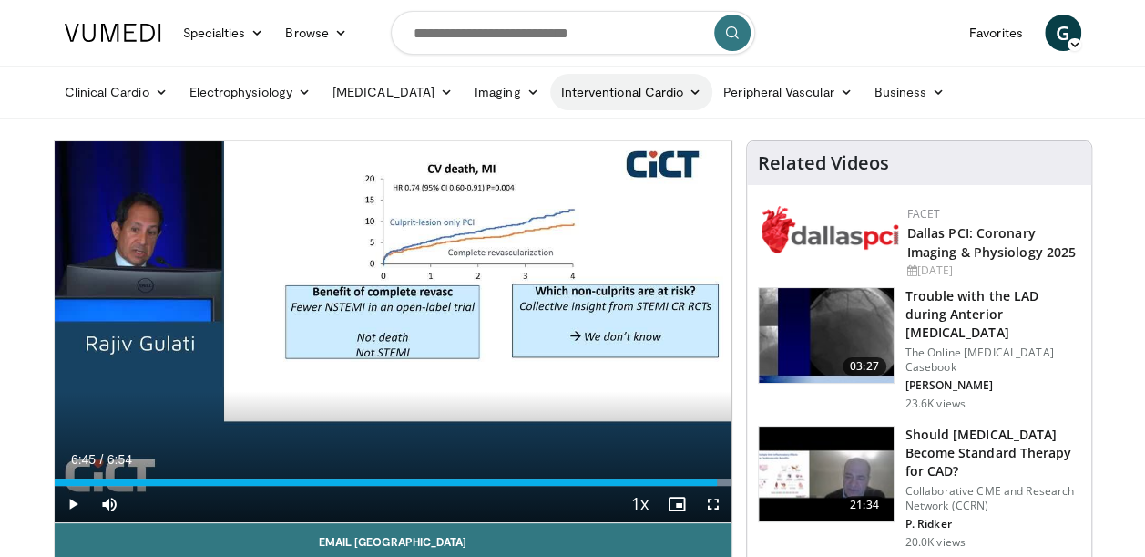
click at [658, 90] on link "Interventional Cardio" at bounding box center [631, 92] width 163 height 36
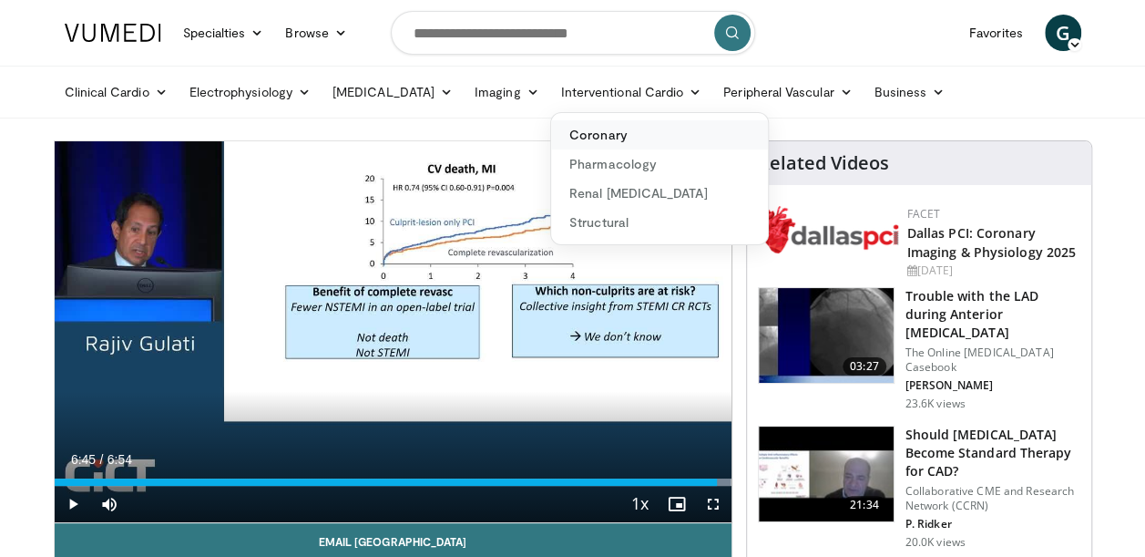
click at [587, 124] on link "Coronary" at bounding box center [659, 134] width 217 height 29
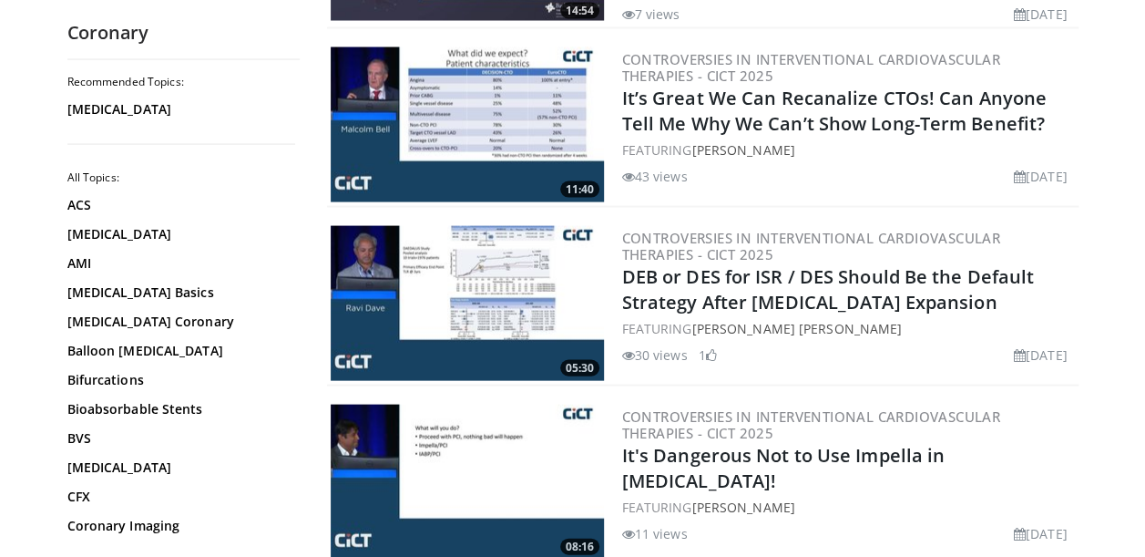
scroll to position [1777, 0]
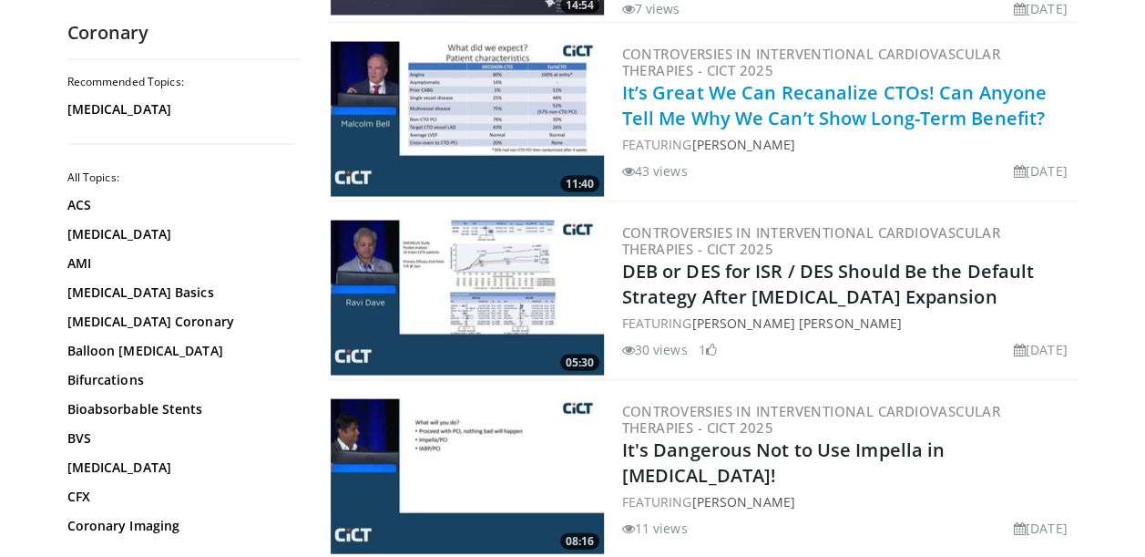
click at [736, 80] on link "It’s Great We Can Recanalize CTOs! Can Anyone Tell Me Why We Can’t Show Long-Te…" at bounding box center [834, 105] width 425 height 50
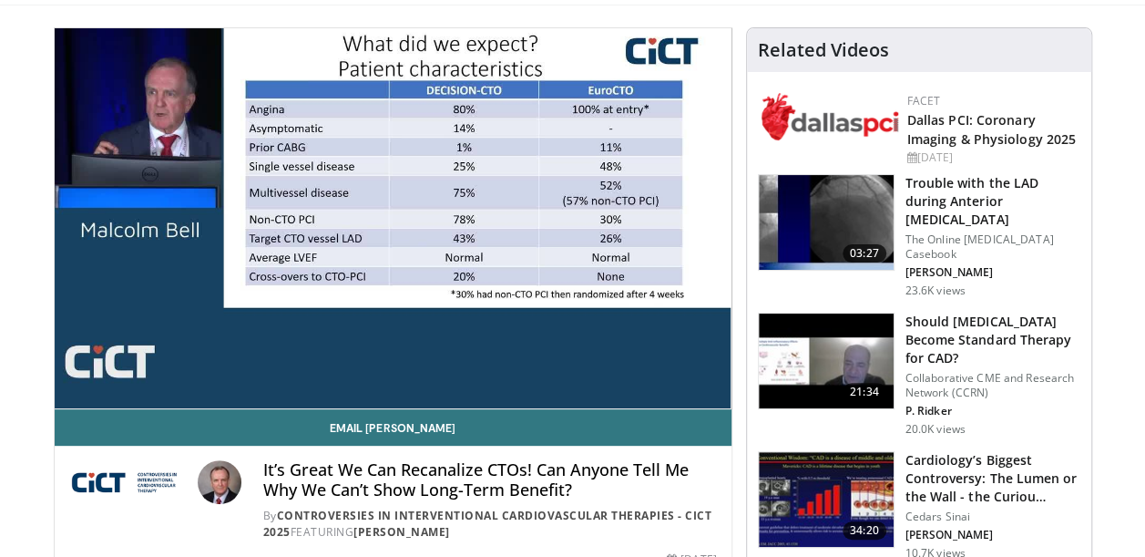
scroll to position [129, 0]
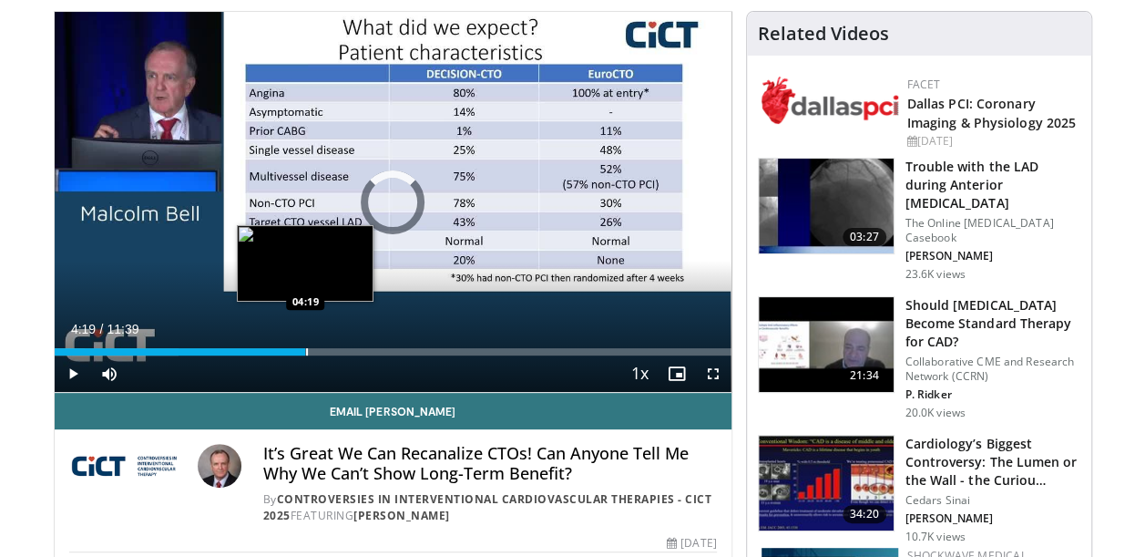
click at [306, 354] on div "Progress Bar" at bounding box center [307, 351] width 2 height 7
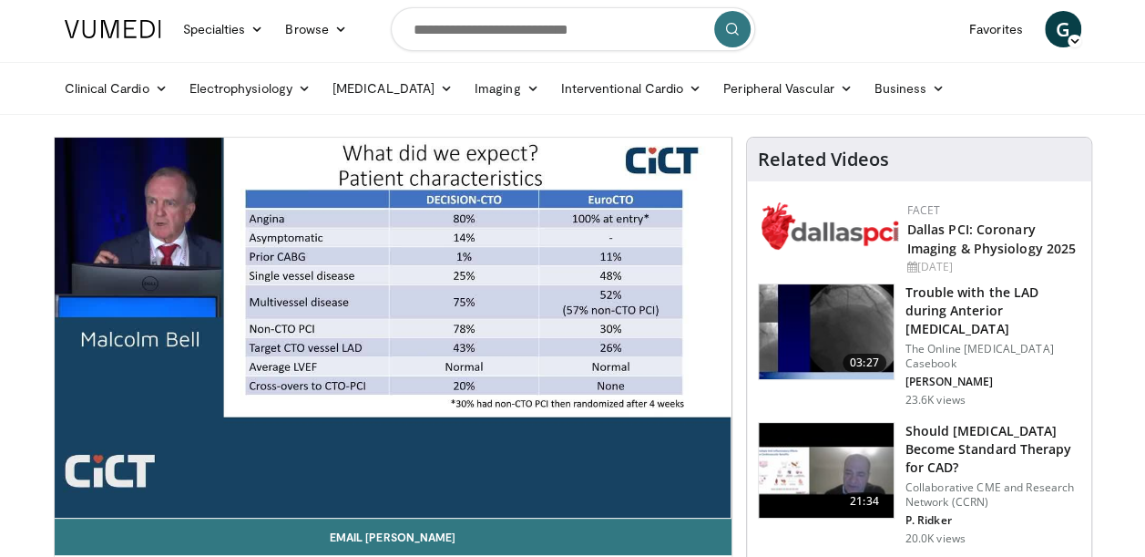
scroll to position [0, 0]
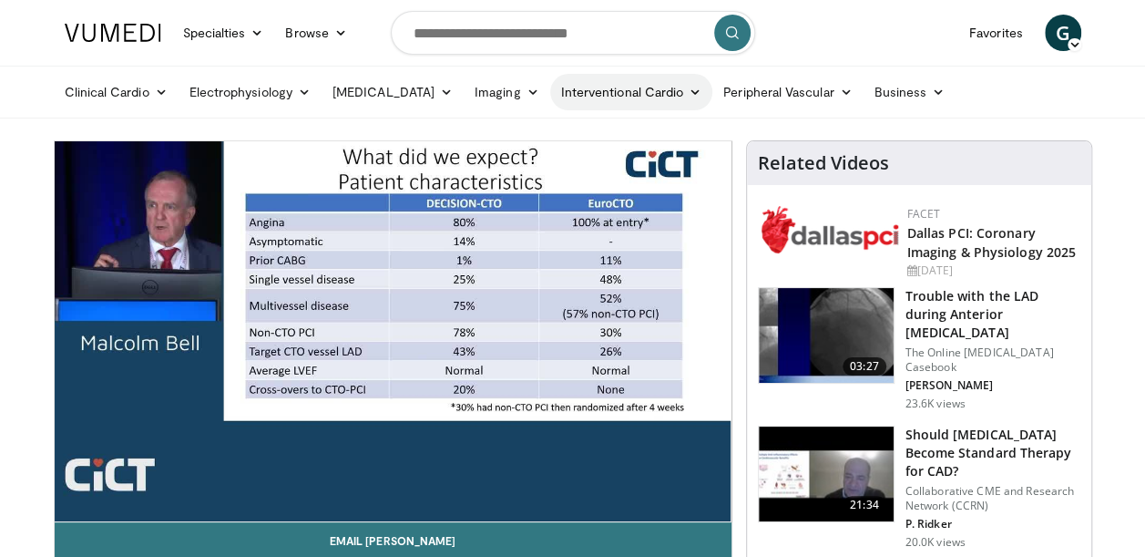
click at [621, 89] on link "Interventional Cardio" at bounding box center [631, 92] width 163 height 36
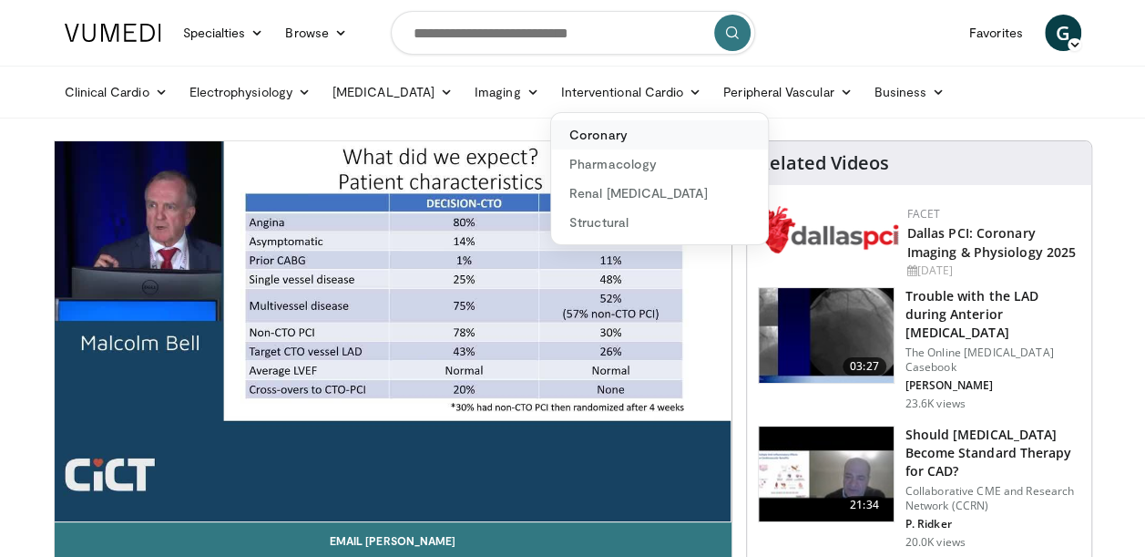
click at [587, 137] on link "Coronary" at bounding box center [659, 134] width 217 height 29
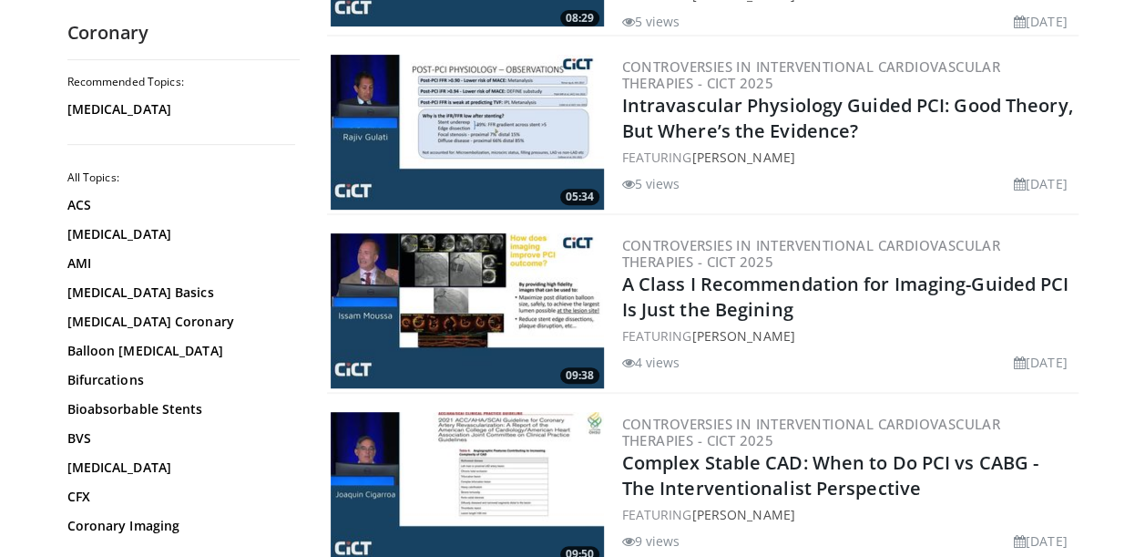
scroll to position [3733, 0]
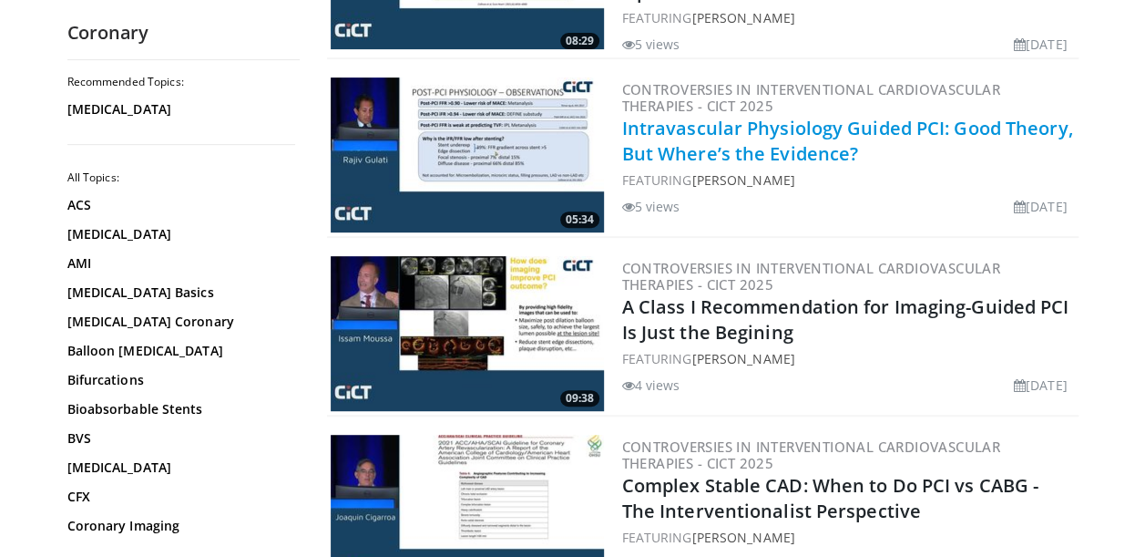
click at [720, 116] on link "Intravascular Physiology Guided PCI: Good Theory, But Where’s the Evidence?" at bounding box center [847, 141] width 451 height 50
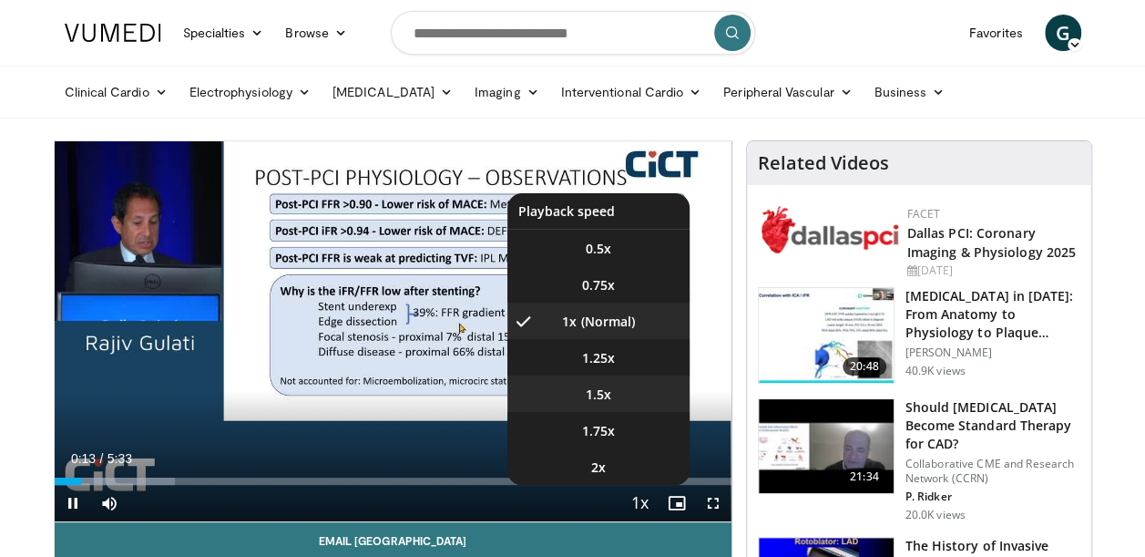
click at [612, 395] on li "1.5x" at bounding box center [598, 393] width 182 height 36
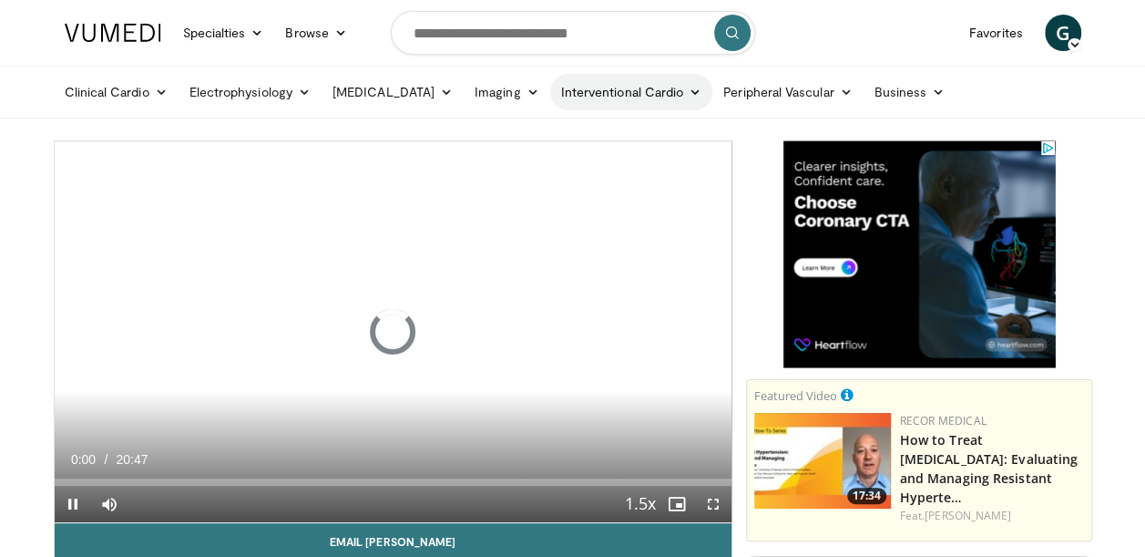
click at [600, 102] on link "Interventional Cardio" at bounding box center [631, 92] width 163 height 36
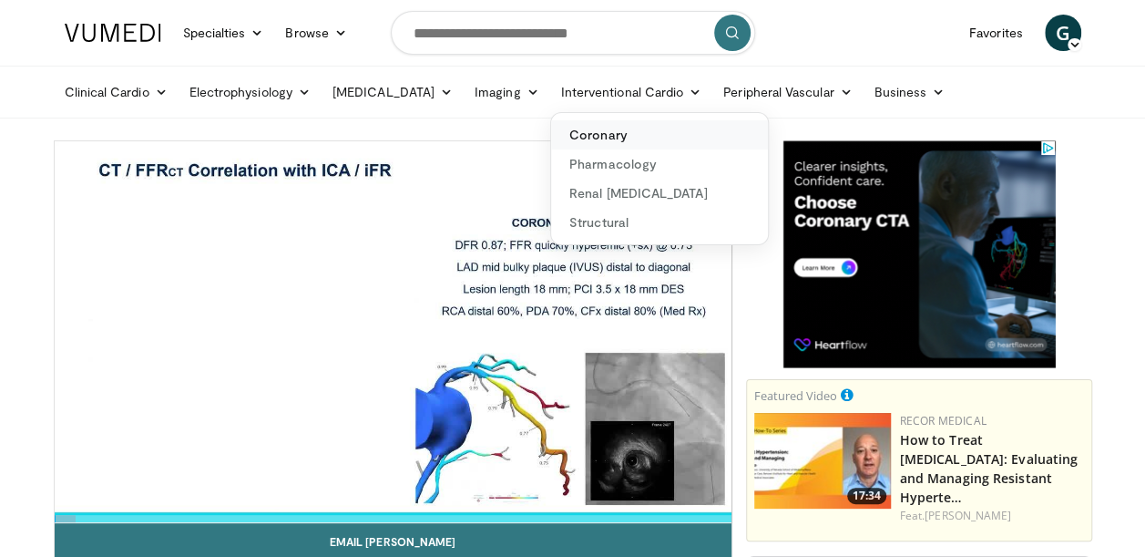
click at [591, 130] on link "Coronary" at bounding box center [659, 134] width 217 height 29
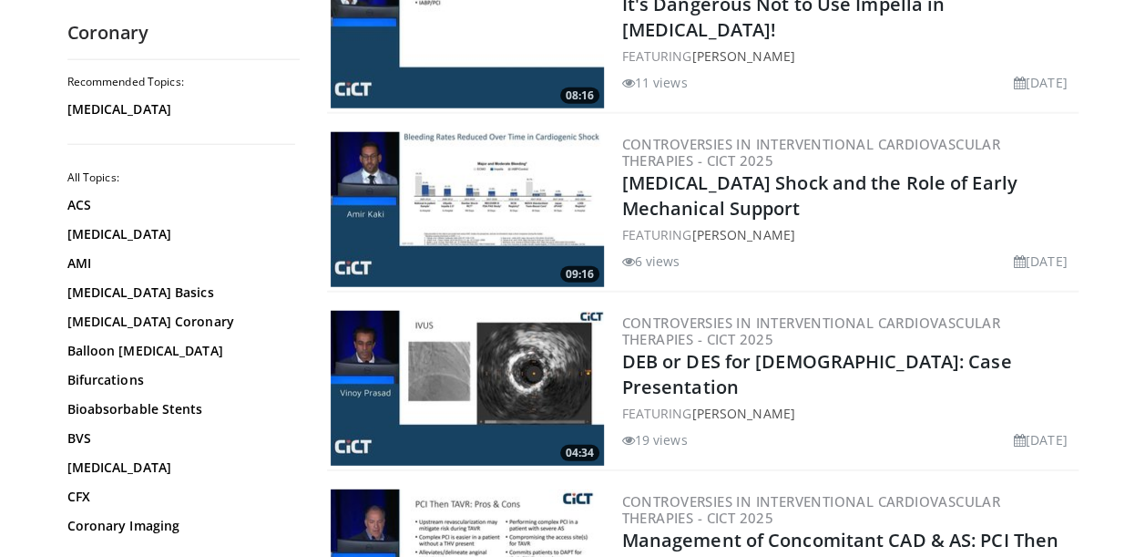
scroll to position [3403, 0]
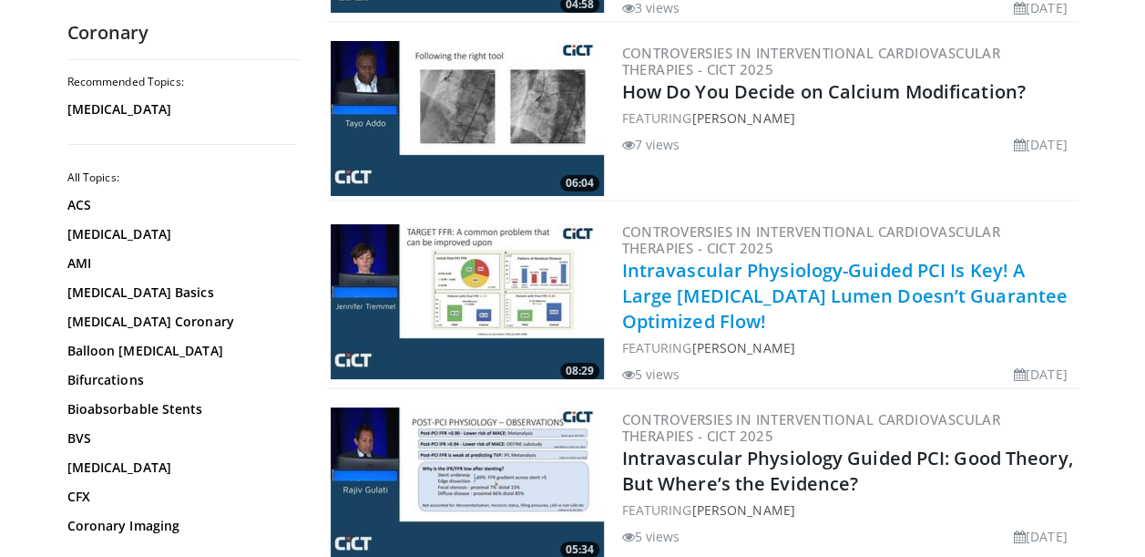
click at [780, 270] on link "Intravascular Physiology-Guided PCI Is Key! A Large [MEDICAL_DATA] Lumen Doesn’…" at bounding box center [845, 296] width 446 height 76
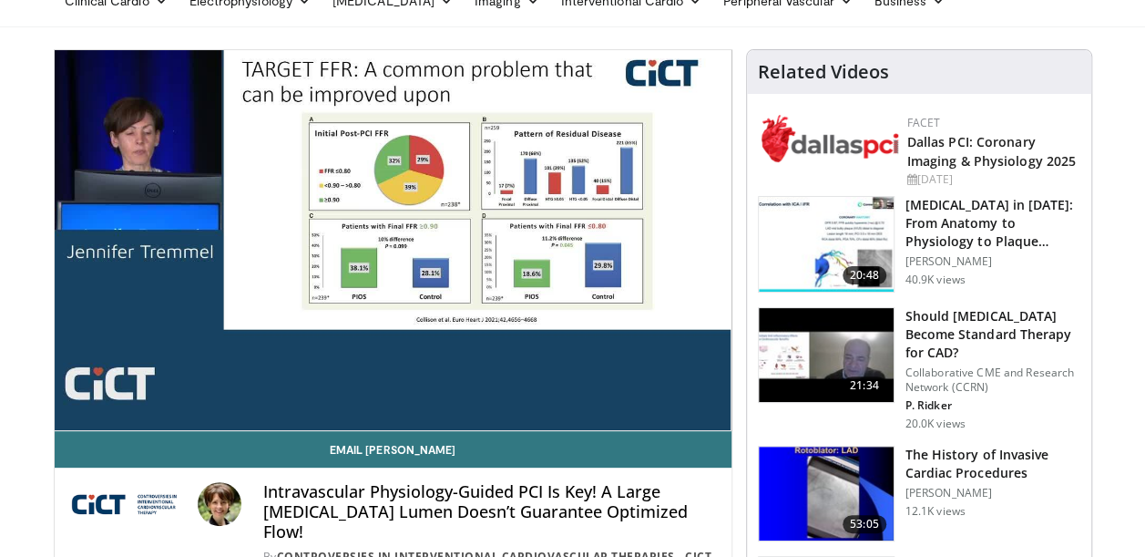
scroll to position [95, 0]
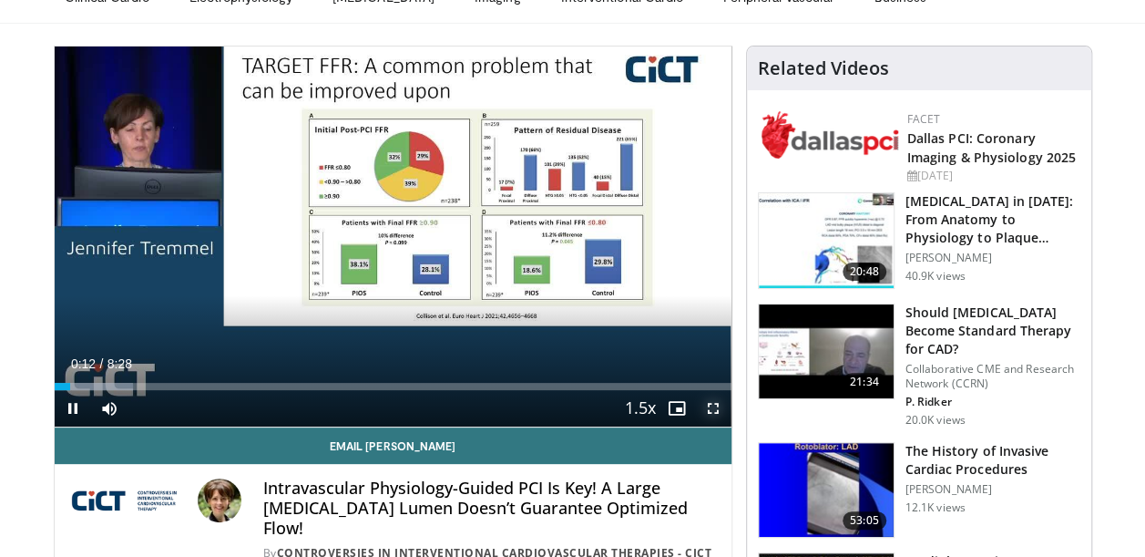
click at [707, 405] on span "Video Player" at bounding box center [713, 408] width 36 height 36
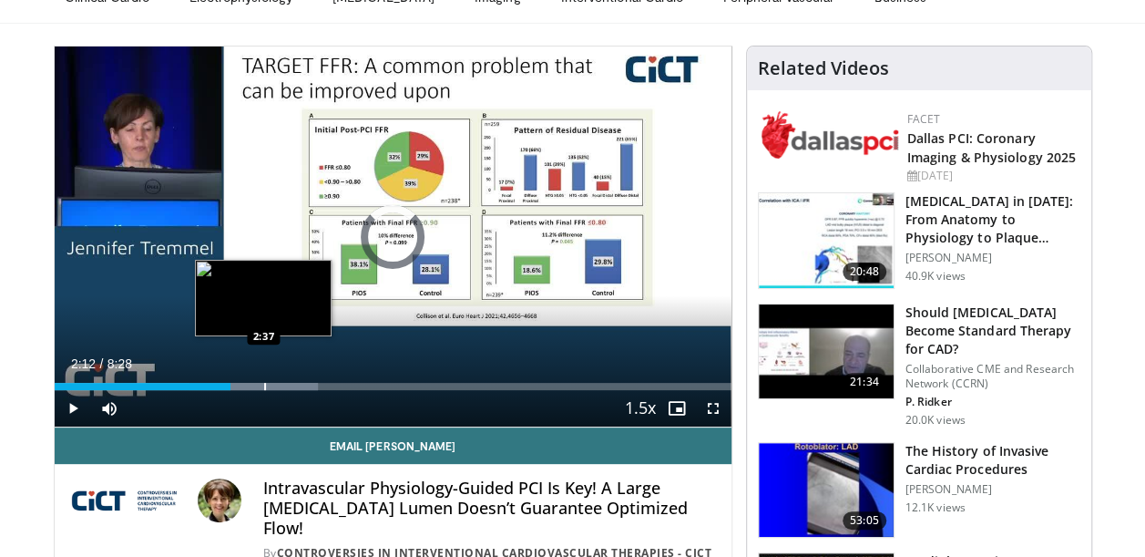
click at [264, 384] on div "Progress Bar" at bounding box center [265, 386] width 2 height 7
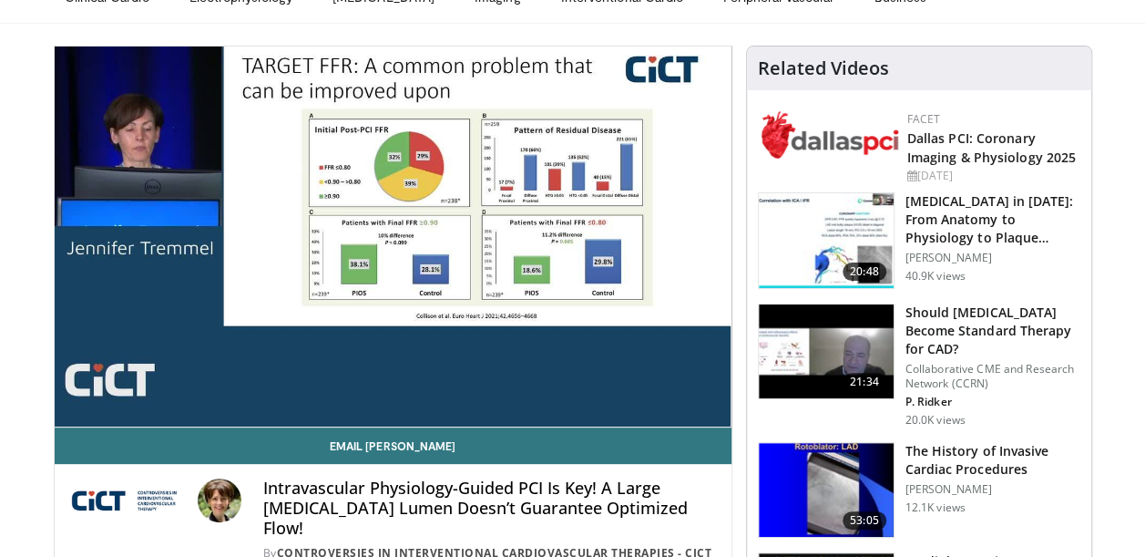
scroll to position [0, 0]
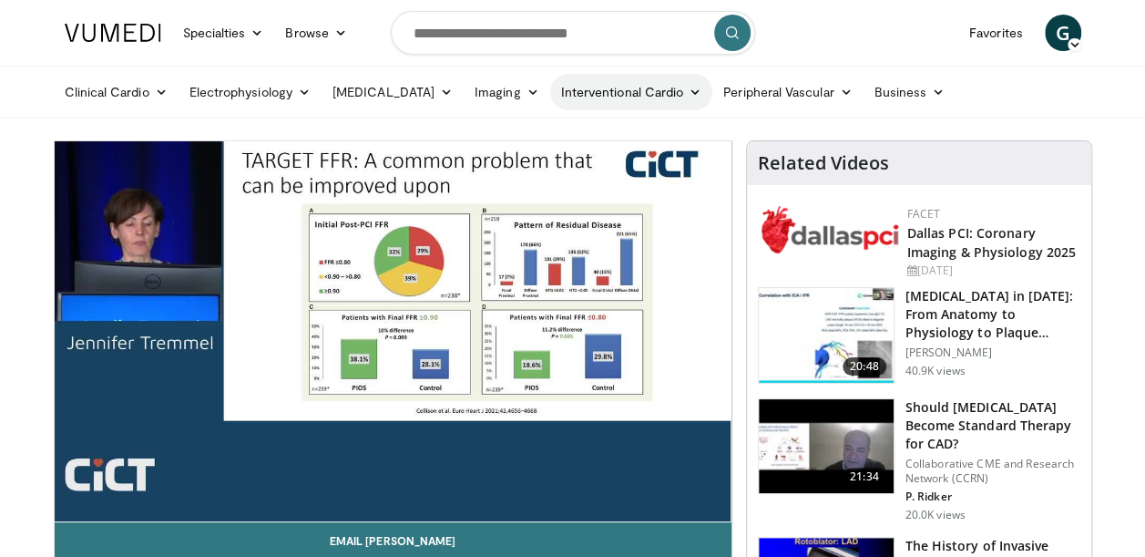
click at [620, 97] on link "Interventional Cardio" at bounding box center [631, 92] width 163 height 36
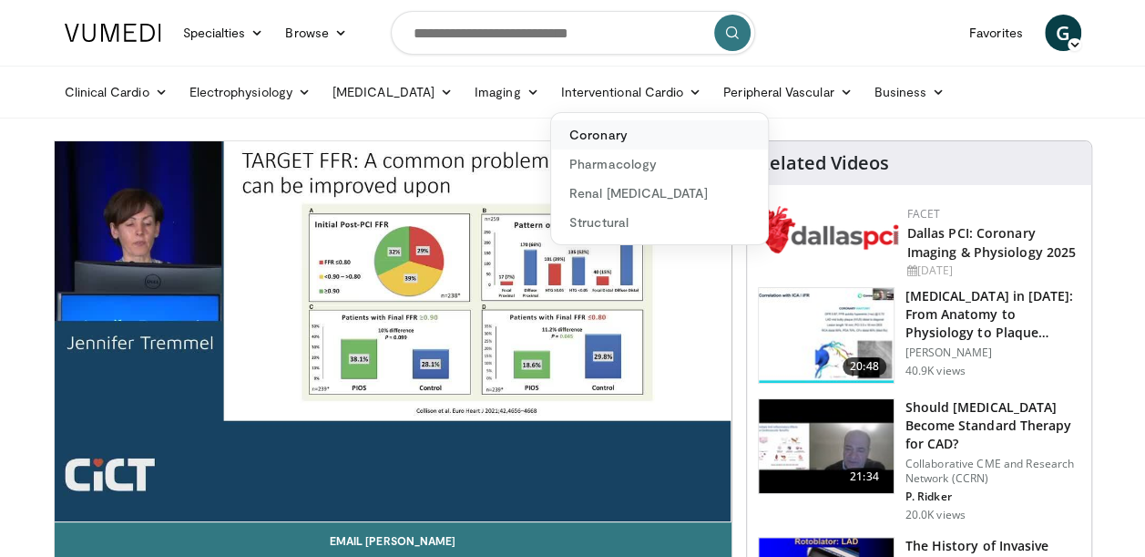
click at [609, 133] on link "Coronary" at bounding box center [659, 134] width 217 height 29
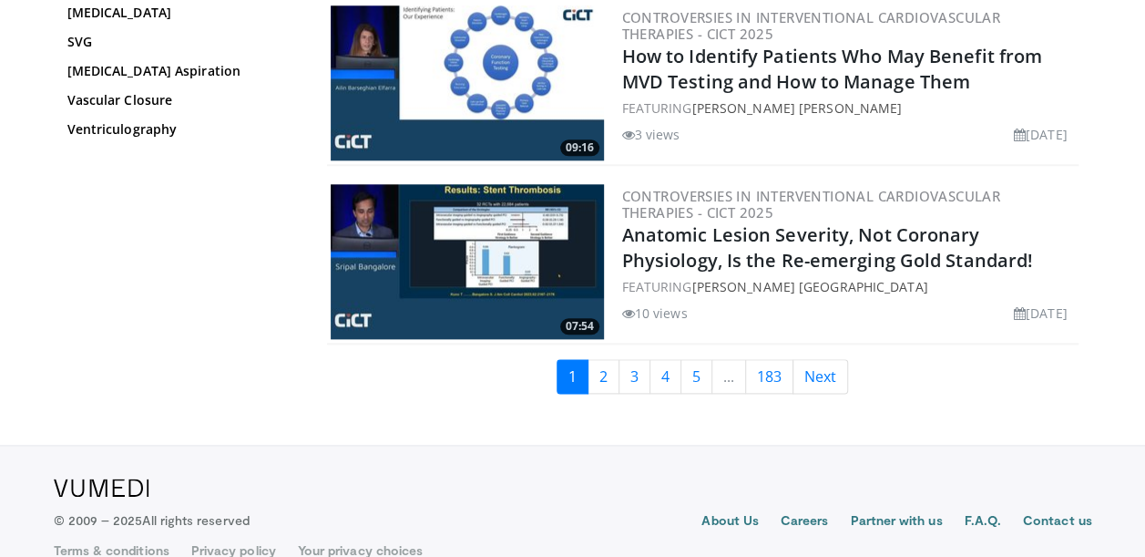
scroll to position [4346, 0]
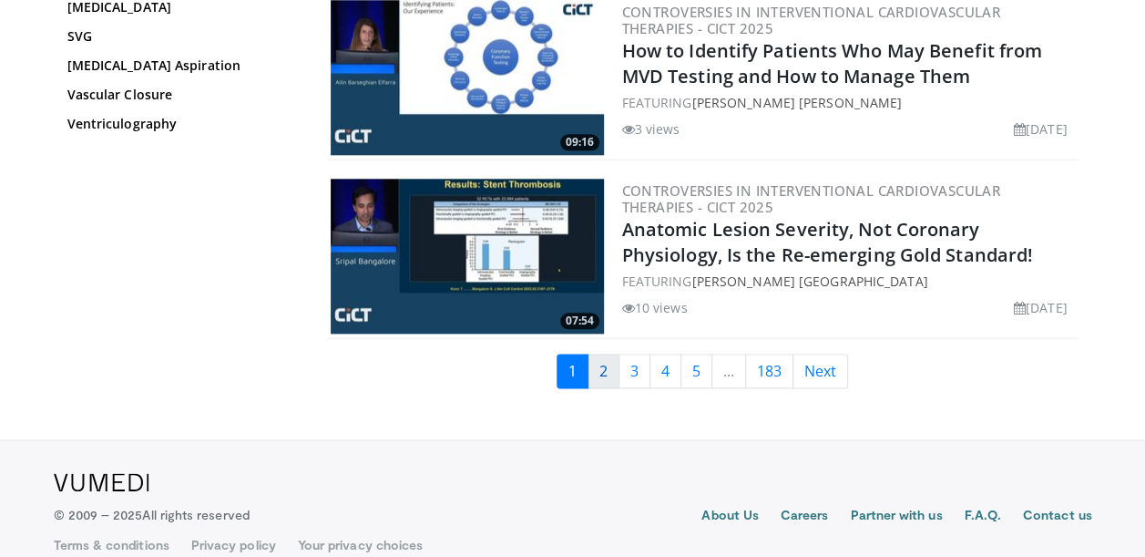
click at [596, 354] on link "2" at bounding box center [604, 371] width 32 height 35
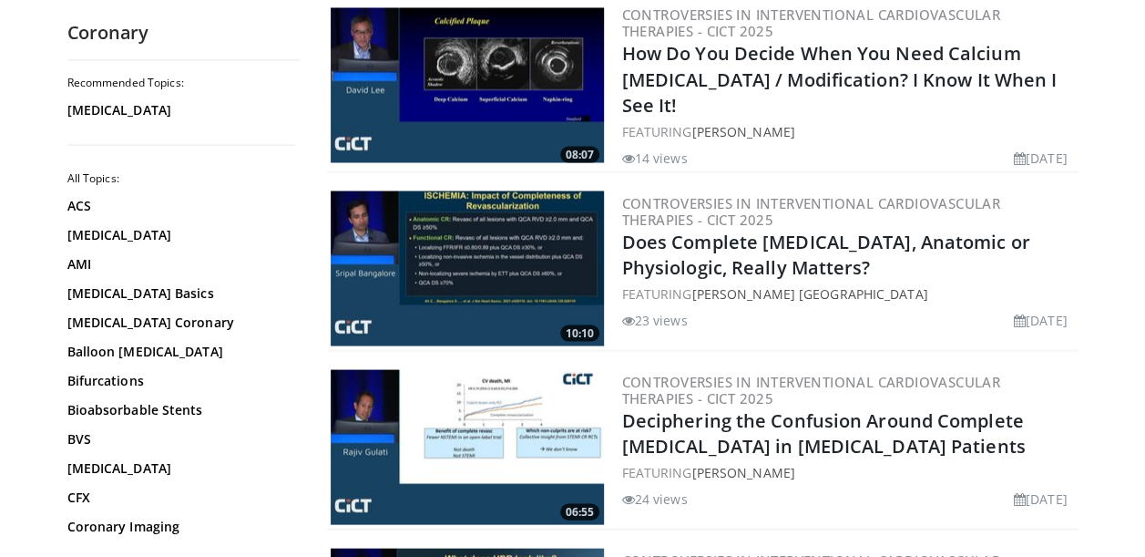
scroll to position [1653, 0]
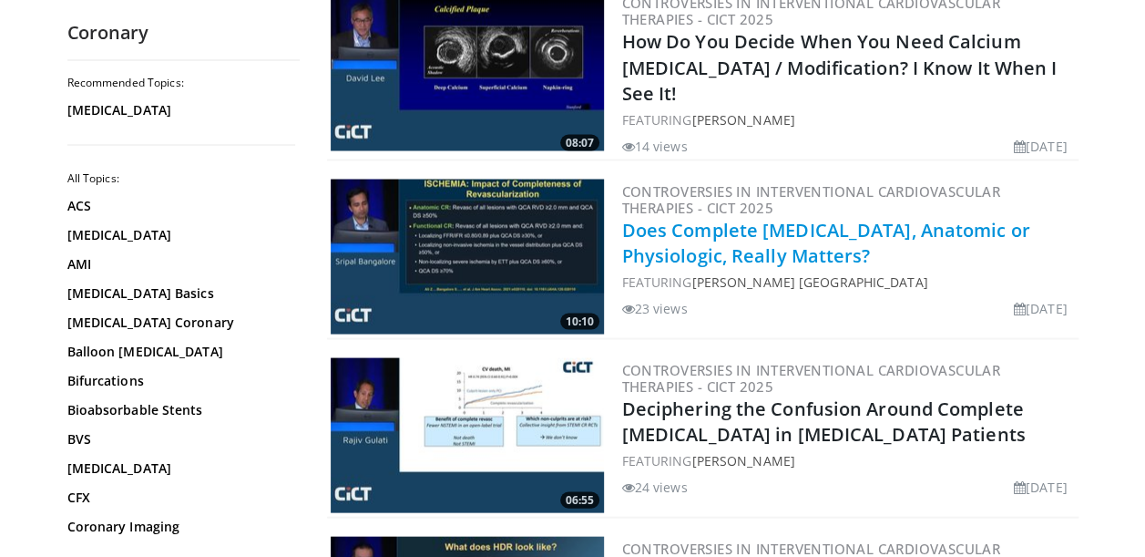
click at [784, 233] on link "Does Complete [MEDICAL_DATA], Anatomic or Physiologic, Really Matters?" at bounding box center [826, 242] width 408 height 50
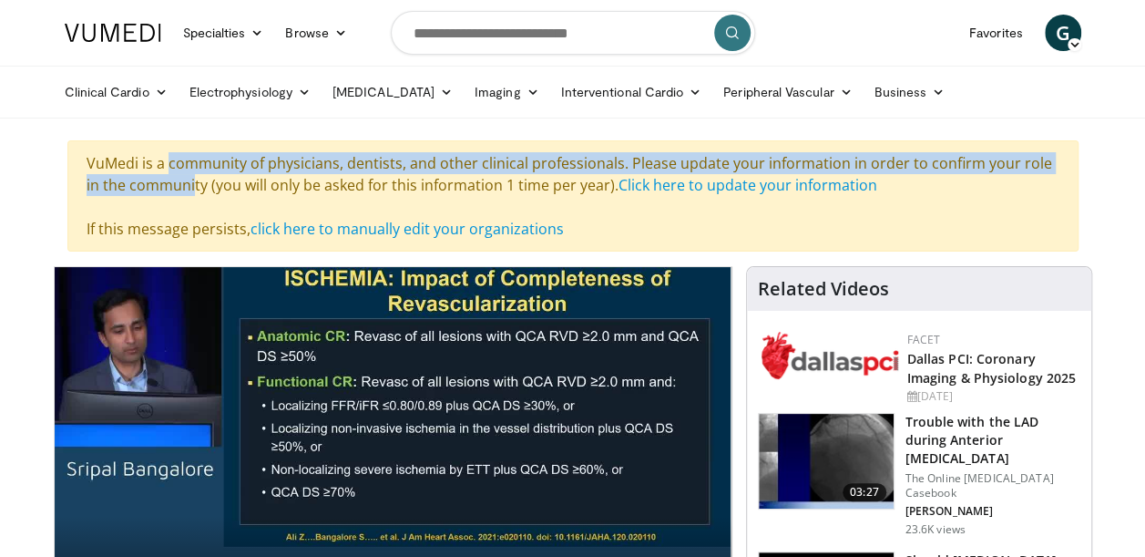
drag, startPoint x: 1143, startPoint y: 90, endPoint x: 1144, endPoint y: 138, distance: 47.4
click at [1144, 138] on html "Specialties Adult & Family Medicine Allergy, [MEDICAL_DATA], Immunology Anesthe…" at bounding box center [572, 278] width 1145 height 557
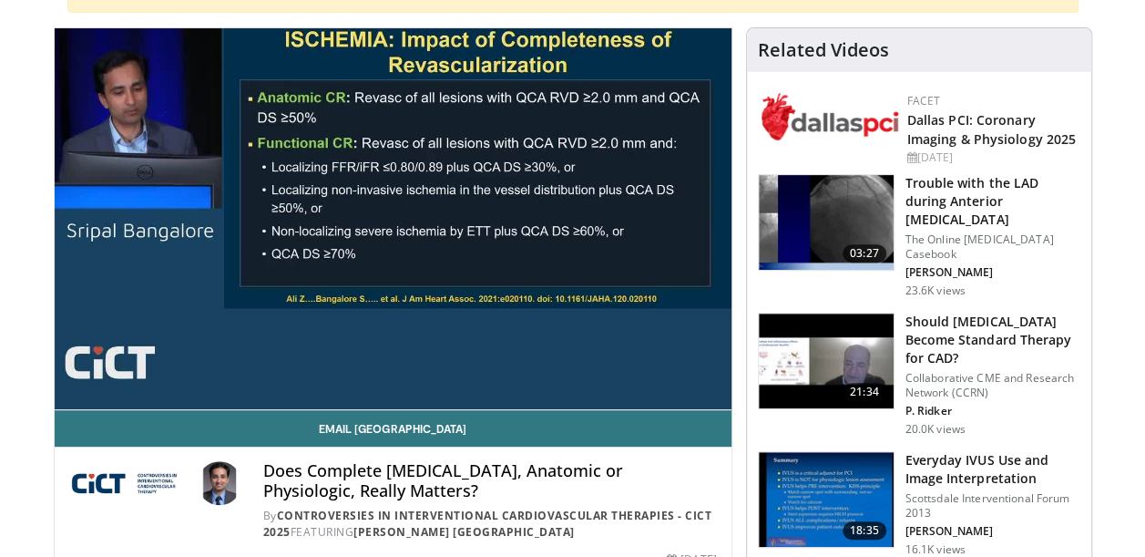
scroll to position [228, 0]
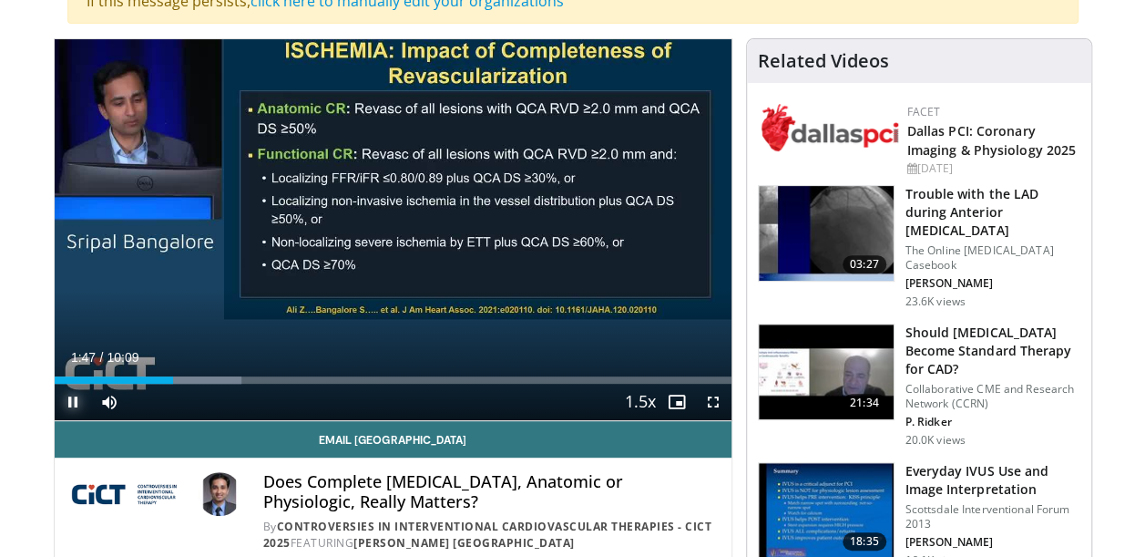
click at [61, 399] on span "Video Player" at bounding box center [73, 402] width 36 height 36
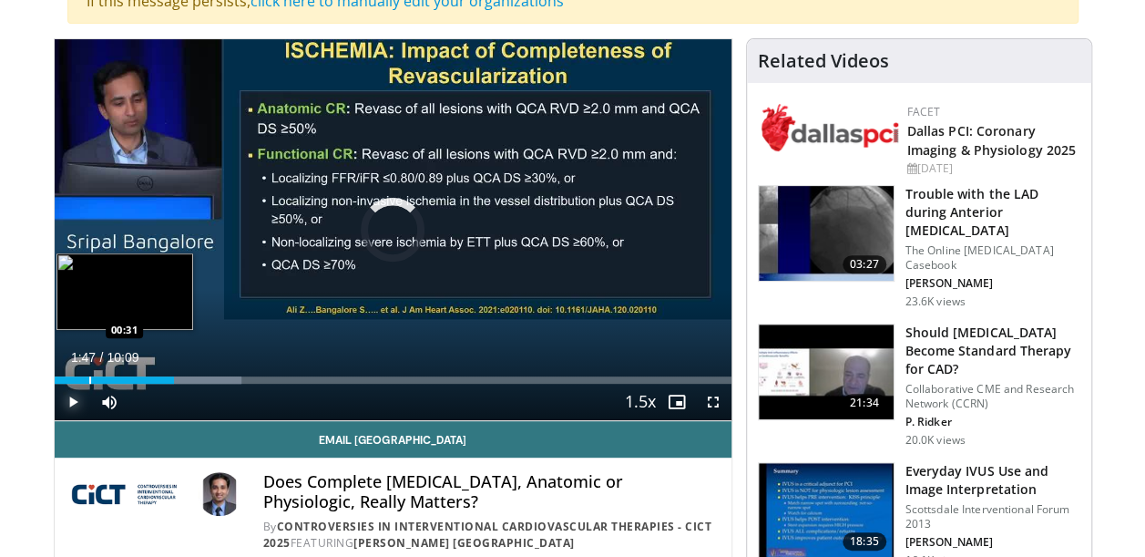
click at [89, 380] on div "Progress Bar" at bounding box center [90, 379] width 2 height 7
click at [97, 380] on div "Progress Bar" at bounding box center [98, 379] width 2 height 7
click at [107, 380] on div "Progress Bar" at bounding box center [108, 379] width 2 height 7
click at [115, 381] on div "Progress Bar" at bounding box center [116, 379] width 2 height 7
click at [122, 376] on div "Progress Bar" at bounding box center [123, 379] width 2 height 7
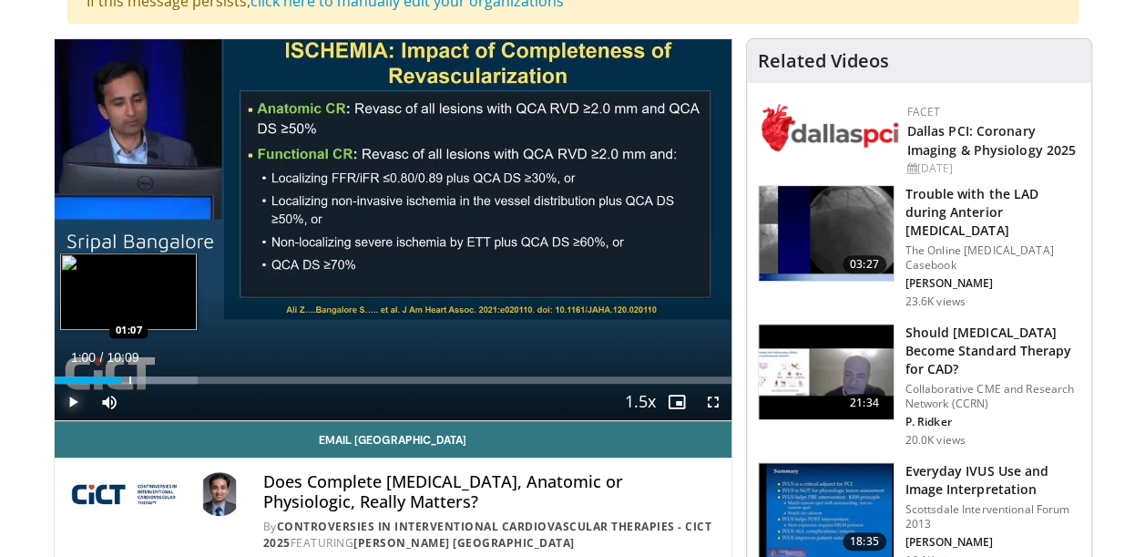
click at [129, 376] on div "Progress Bar" at bounding box center [130, 379] width 2 height 7
click at [142, 376] on div "Progress Bar" at bounding box center [143, 379] width 2 height 7
click at [151, 376] on div "Progress Bar" at bounding box center [152, 379] width 2 height 7
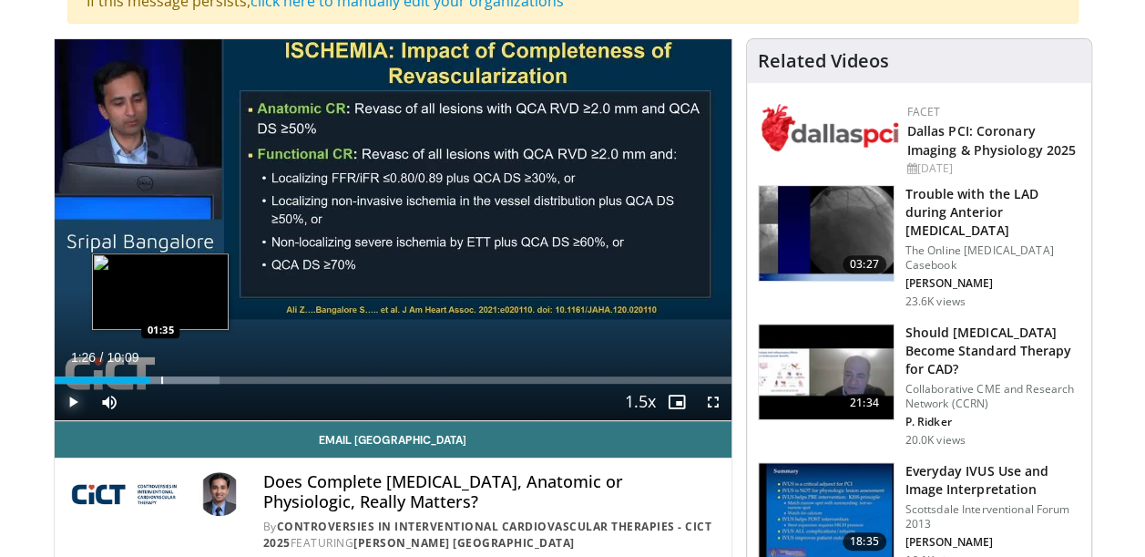
click at [161, 377] on div "Progress Bar" at bounding box center [162, 379] width 2 height 7
click at [169, 377] on div "Progress Bar" at bounding box center [170, 379] width 2 height 7
click at [174, 377] on div "Progress Bar" at bounding box center [175, 379] width 2 height 7
click at [184, 380] on div "Progress Bar" at bounding box center [185, 379] width 2 height 7
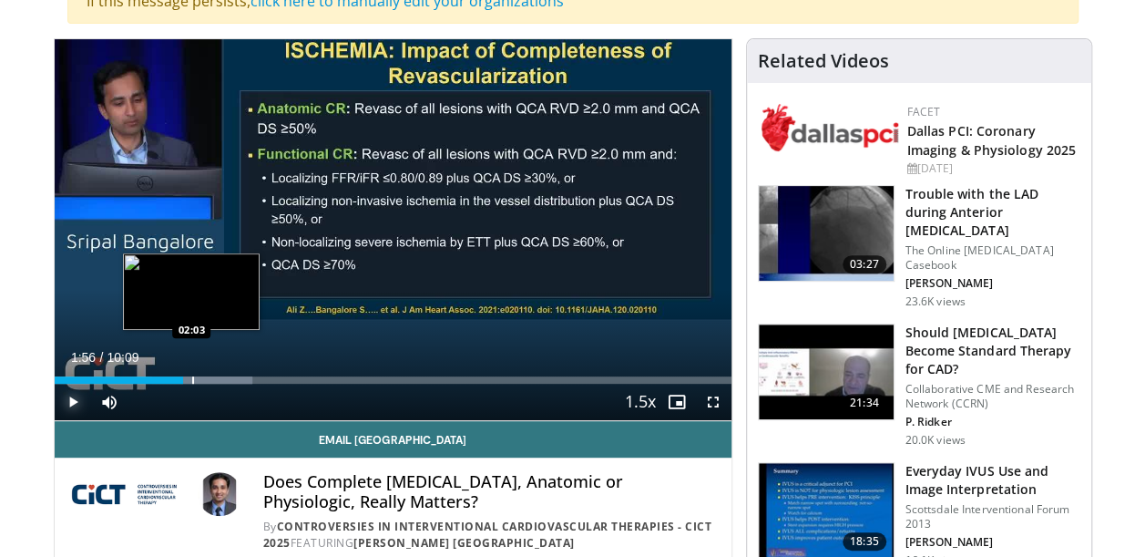
click at [192, 381] on div "Progress Bar" at bounding box center [193, 379] width 2 height 7
click at [202, 381] on div "Progress Bar" at bounding box center [203, 379] width 2 height 7
click at [210, 381] on div "Progress Bar" at bounding box center [211, 379] width 2 height 7
click at [220, 381] on div "Progress Bar" at bounding box center [221, 379] width 2 height 7
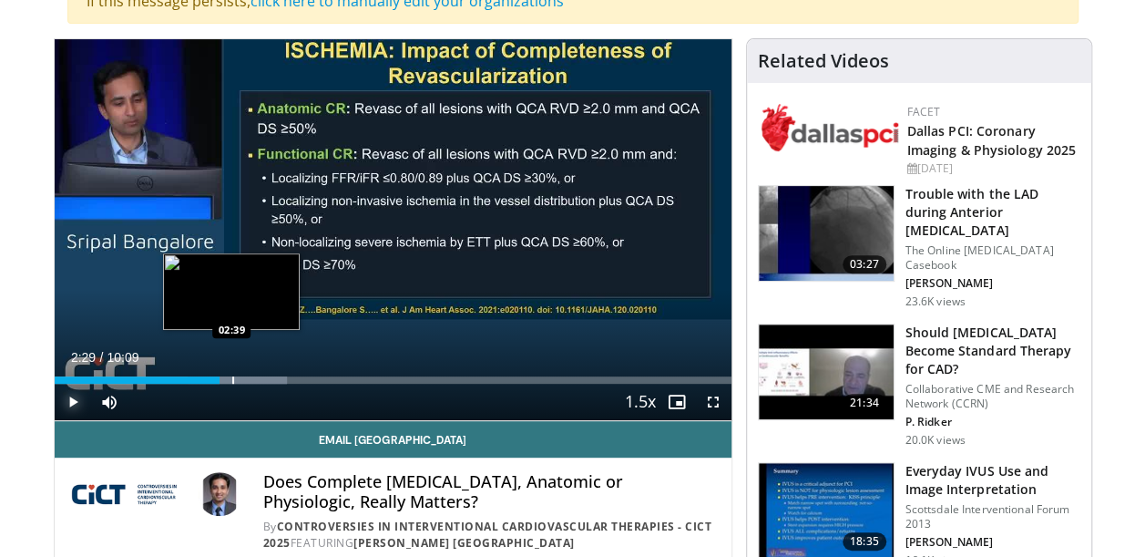
click at [232, 381] on div "Progress Bar" at bounding box center [233, 379] width 2 height 7
click at [250, 381] on div "Progress Bar" at bounding box center [251, 379] width 2 height 7
click at [235, 380] on div "Progress Bar" at bounding box center [236, 379] width 2 height 7
click at [250, 377] on div "Progress Bar" at bounding box center [251, 379] width 2 height 7
click at [246, 381] on div "Progress Bar" at bounding box center [247, 379] width 2 height 7
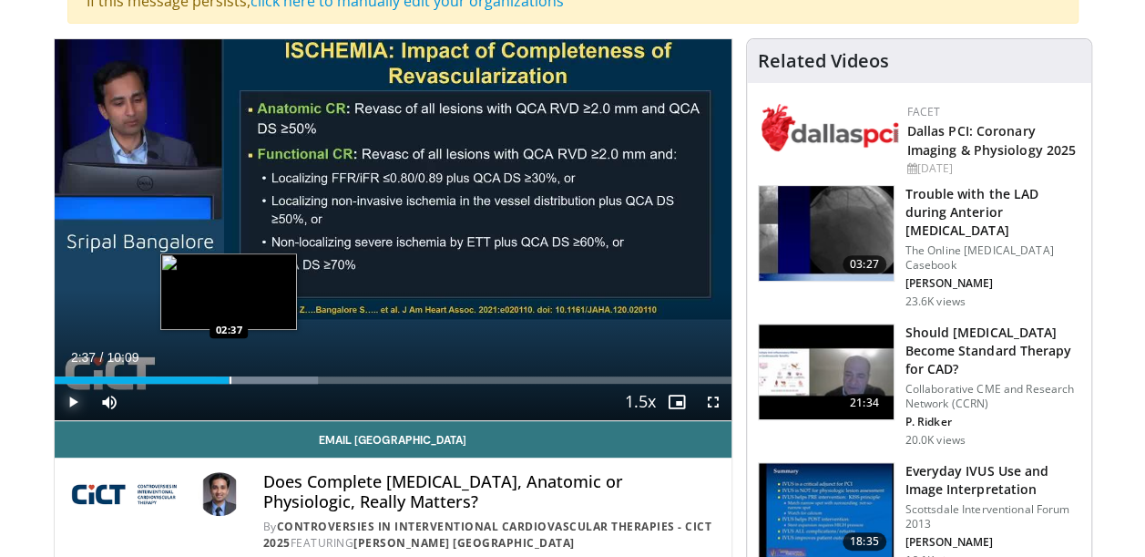
click at [230, 376] on div "Progress Bar" at bounding box center [231, 379] width 2 height 7
click at [247, 380] on div "Progress Bar" at bounding box center [248, 379] width 2 height 7
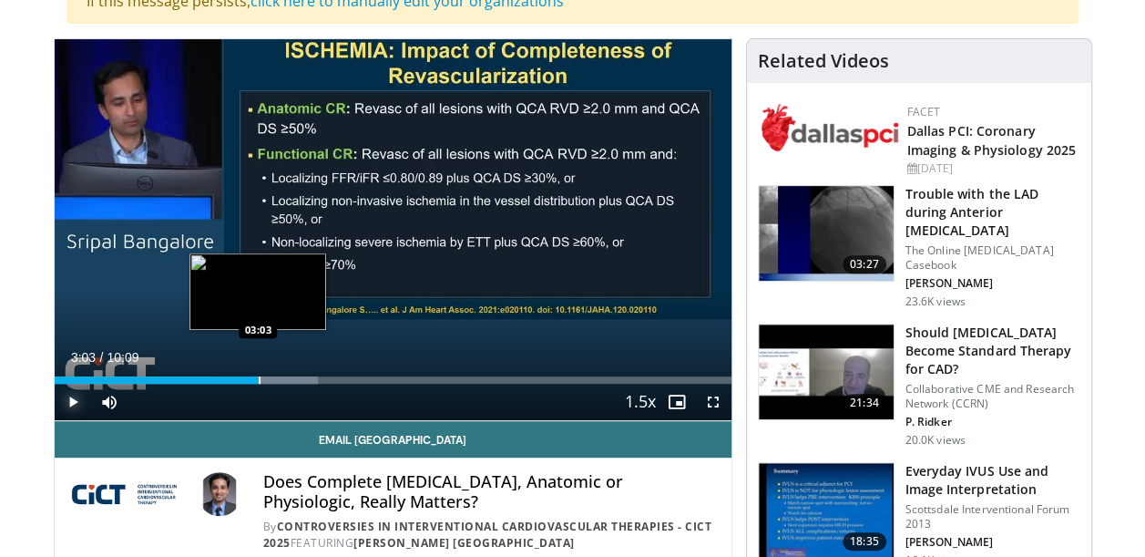
click at [259, 379] on div "Progress Bar" at bounding box center [260, 379] width 2 height 7
click at [267, 381] on div "Progress Bar" at bounding box center [268, 379] width 2 height 7
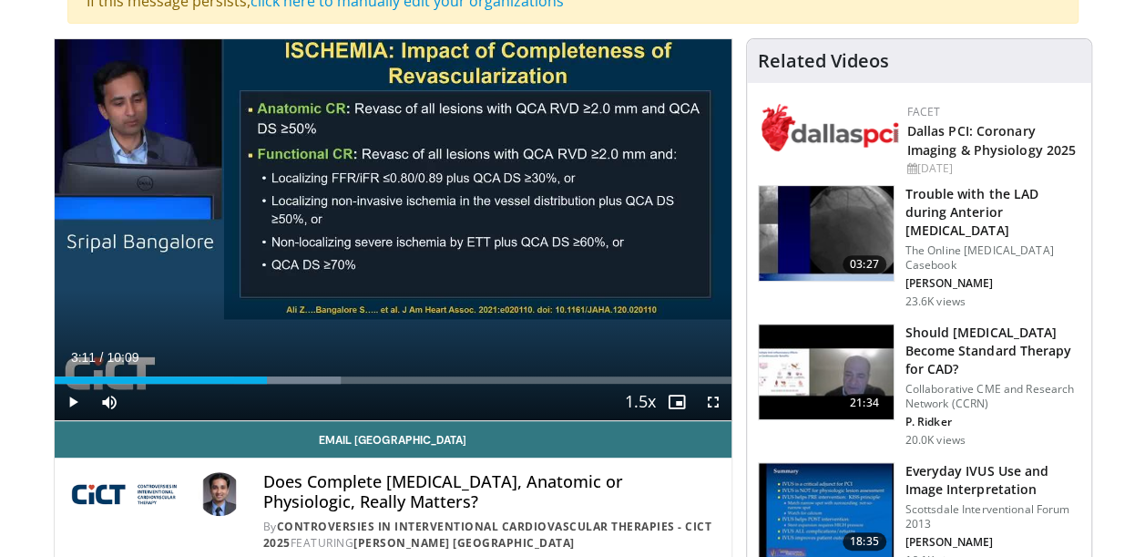
click at [167, 384] on div "Current Time 3:11 / Duration 10:09 Play Skip Backward Skip Forward Mute 0% Load…" at bounding box center [393, 402] width 677 height 36
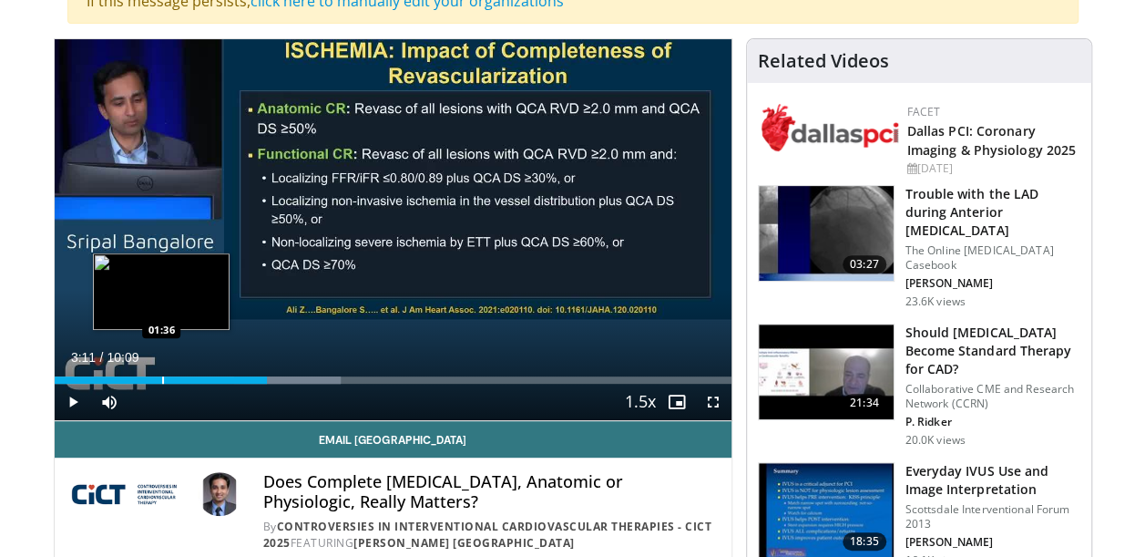
click at [161, 373] on div "Loaded : 42.29% 03:11 01:36" at bounding box center [393, 374] width 677 height 17
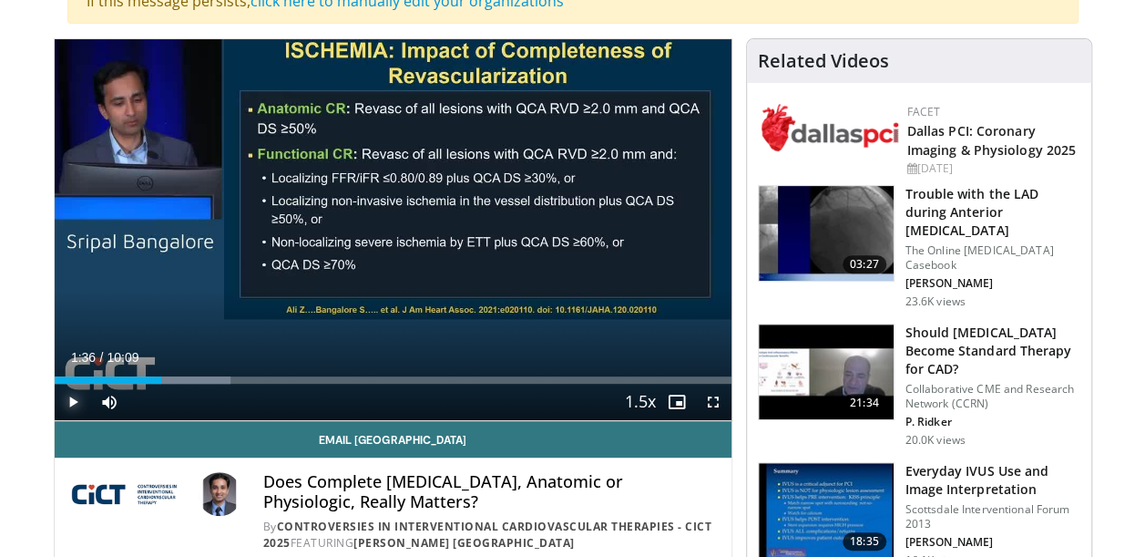
click at [71, 393] on span "Video Player" at bounding box center [73, 402] width 36 height 36
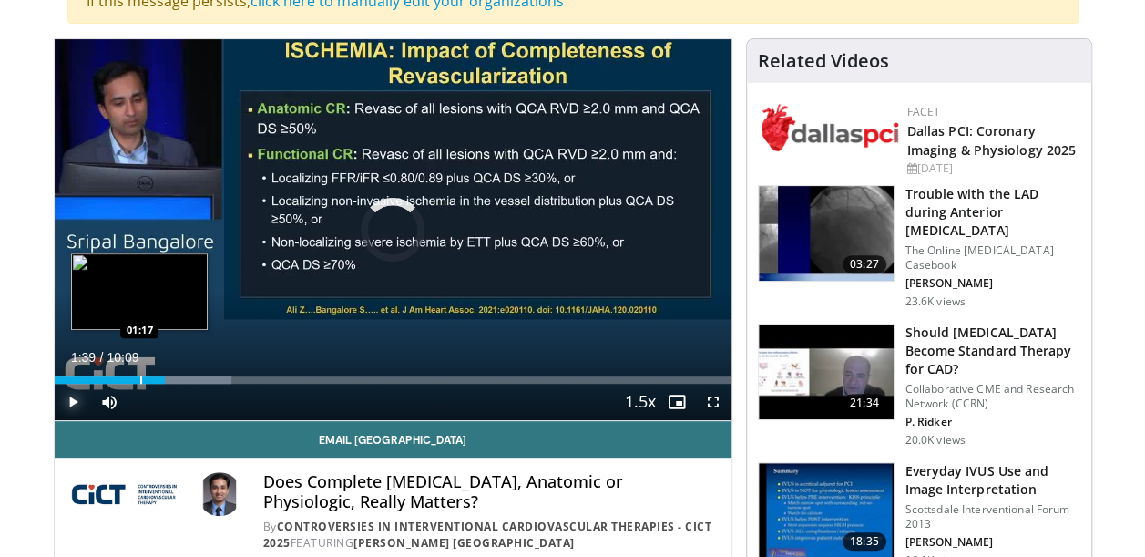
click at [140, 377] on div "Progress Bar" at bounding box center [141, 379] width 2 height 7
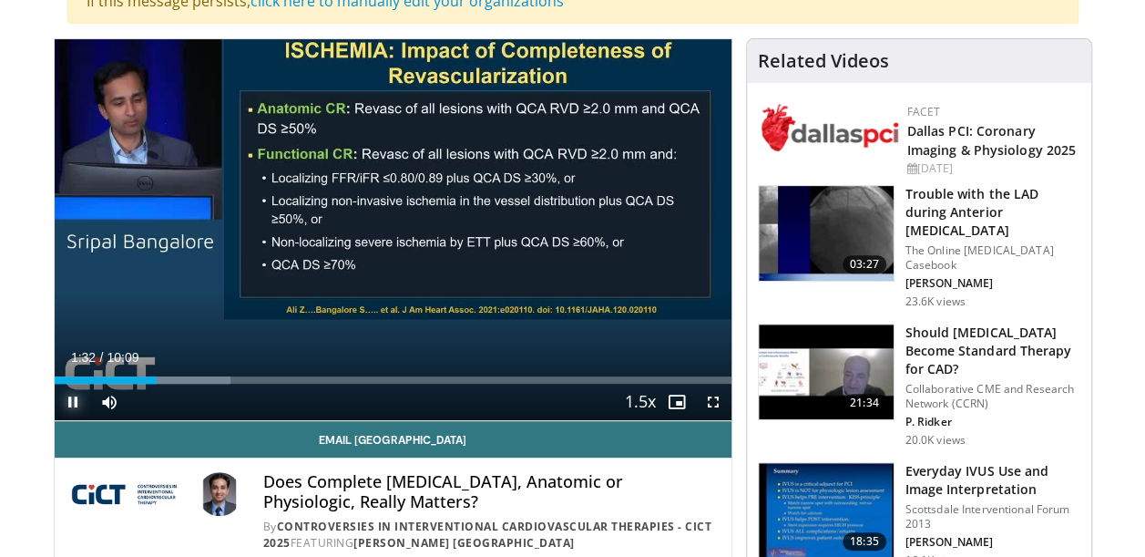
click at [73, 397] on span "Video Player" at bounding box center [73, 402] width 36 height 36
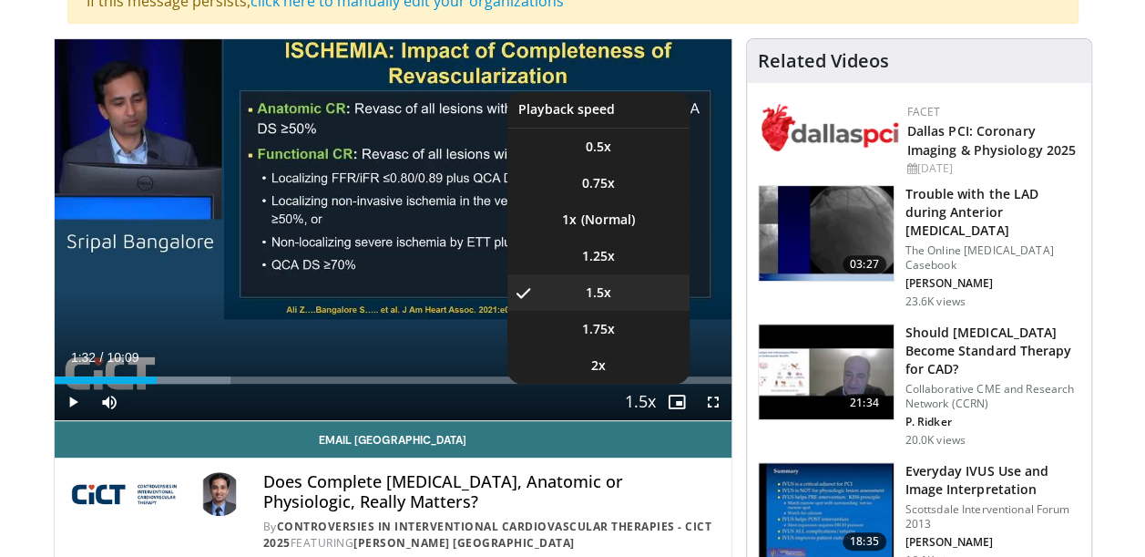
click at [648, 397] on span "Video Player" at bounding box center [641, 402] width 26 height 36
click at [592, 212] on li "1x" at bounding box center [598, 219] width 182 height 36
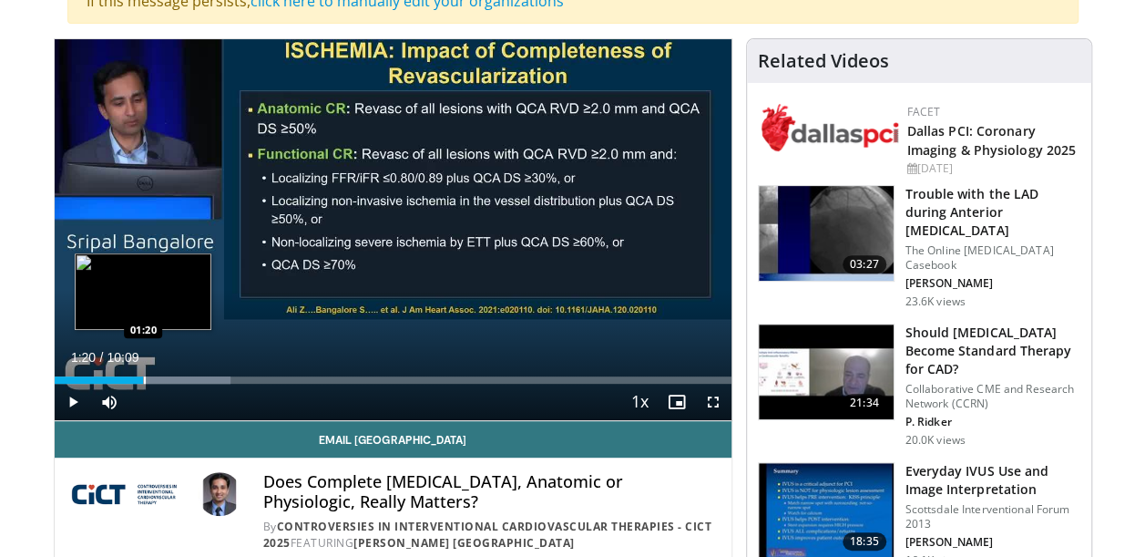
click at [144, 376] on div "Progress Bar" at bounding box center [145, 379] width 2 height 7
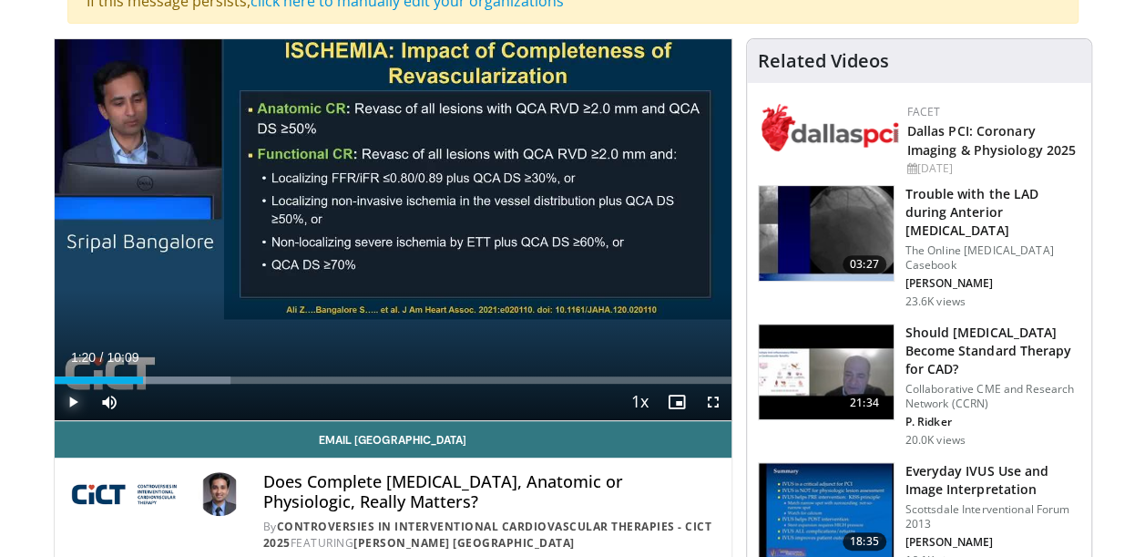
click at [73, 397] on span "Video Player" at bounding box center [73, 402] width 36 height 36
click at [71, 399] on span "Video Player" at bounding box center [73, 402] width 36 height 36
click at [76, 396] on span "Video Player" at bounding box center [73, 402] width 36 height 36
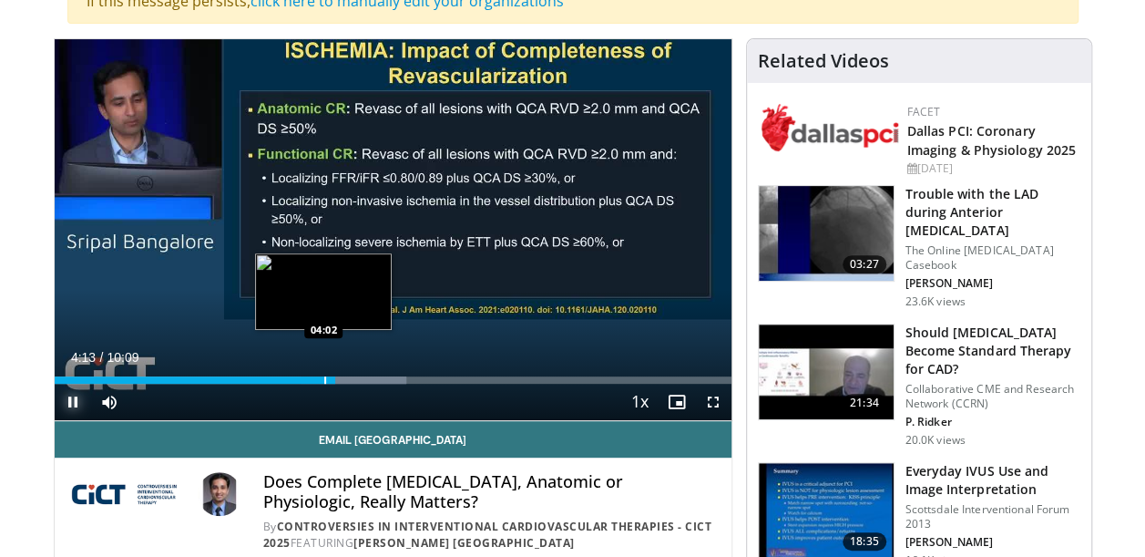
click at [324, 378] on div "Progress Bar" at bounding box center [325, 379] width 2 height 7
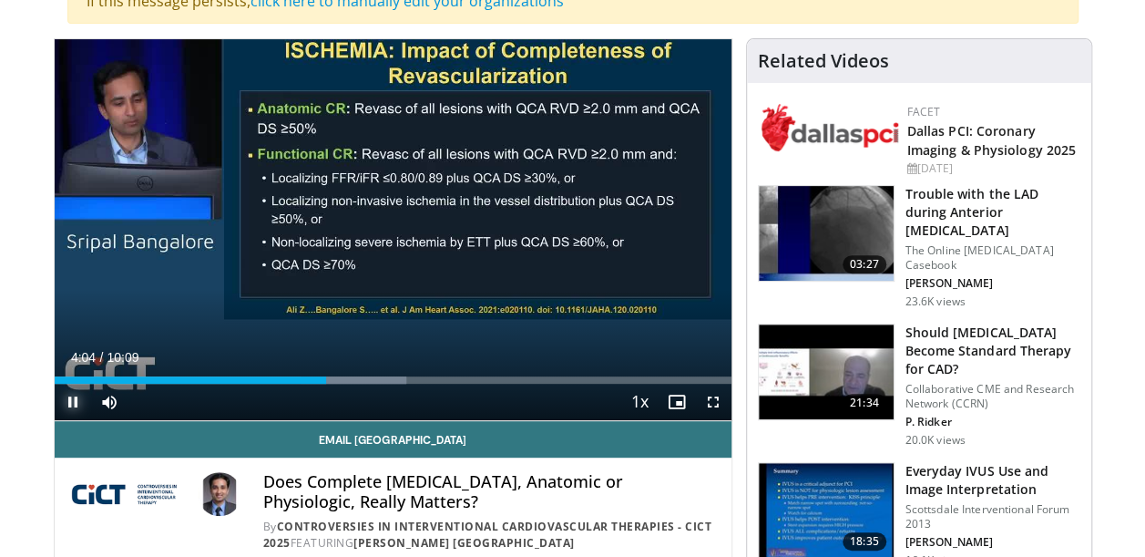
click at [73, 399] on span "Video Player" at bounding box center [73, 402] width 36 height 36
click at [70, 402] on span "Video Player" at bounding box center [73, 402] width 36 height 36
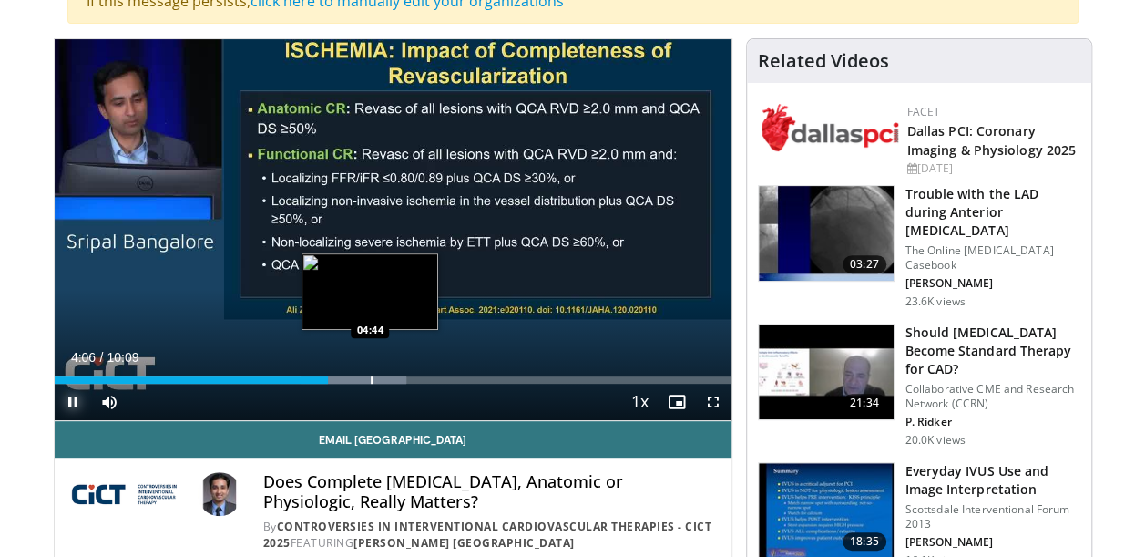
click at [371, 379] on div "Progress Bar" at bounding box center [372, 379] width 2 height 7
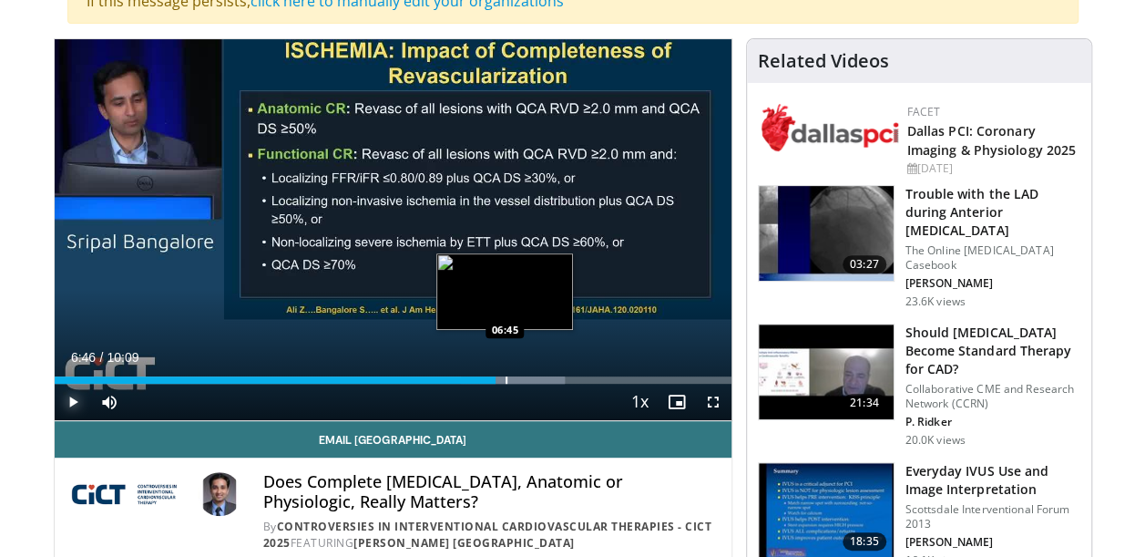
click at [506, 377] on div "Progress Bar" at bounding box center [507, 379] width 2 height 7
click at [523, 378] on video-js "**********" at bounding box center [393, 230] width 677 height 382
click at [521, 380] on div "Progress Bar" at bounding box center [522, 379] width 2 height 7
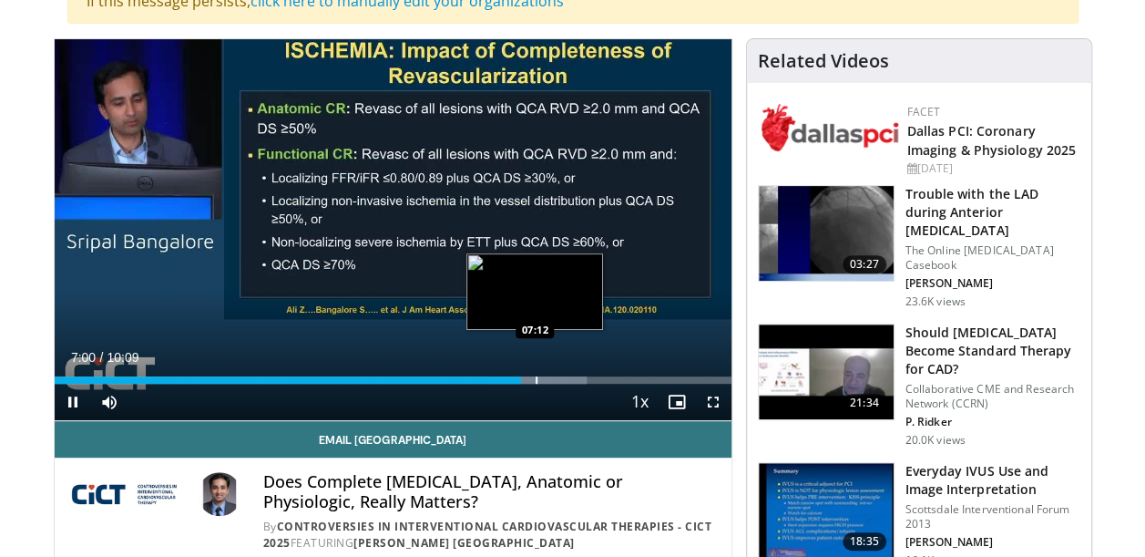
click at [536, 380] on div "Progress Bar" at bounding box center [537, 379] width 2 height 7
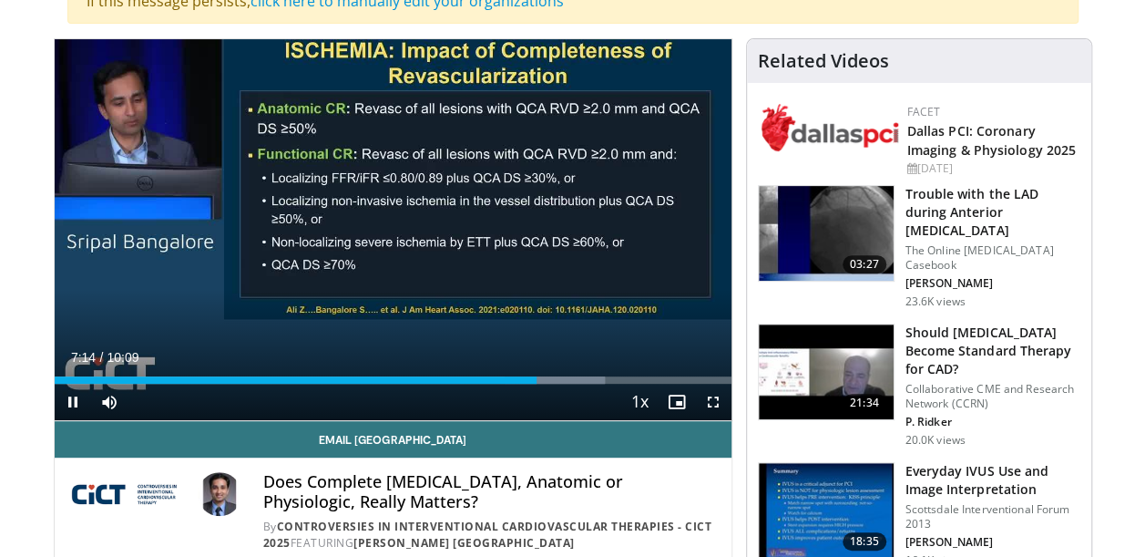
click at [548, 384] on div "Current Time 7:14 / Duration 10:09 Pause Skip Backward Skip Forward Mute 0% Loa…" at bounding box center [393, 402] width 677 height 36
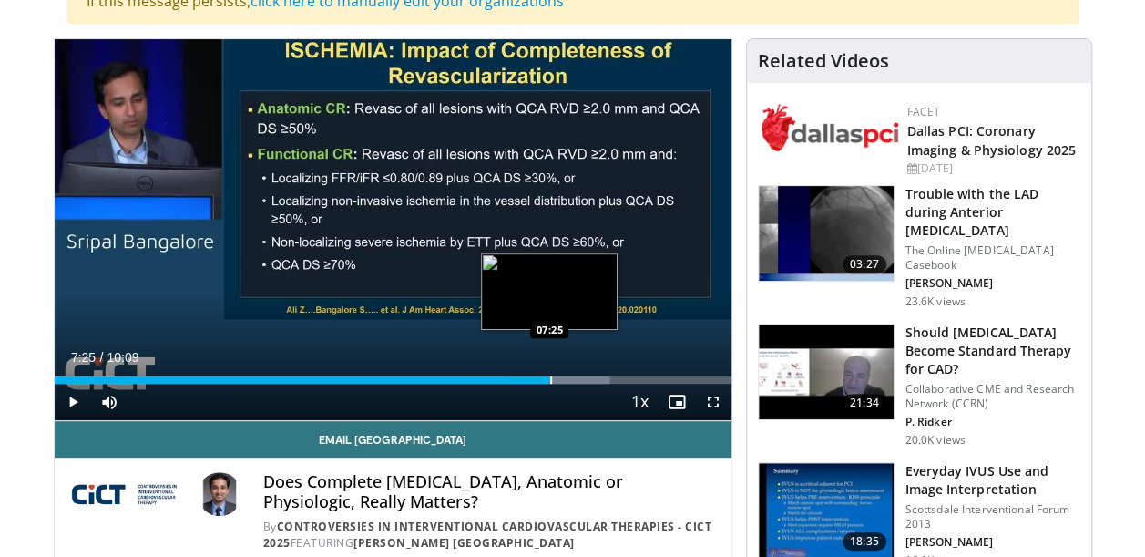
click at [550, 376] on div "Progress Bar" at bounding box center [551, 379] width 2 height 7
click at [568, 380] on div "Loaded : 83.64% 07:28 07:43" at bounding box center [393, 379] width 677 height 7
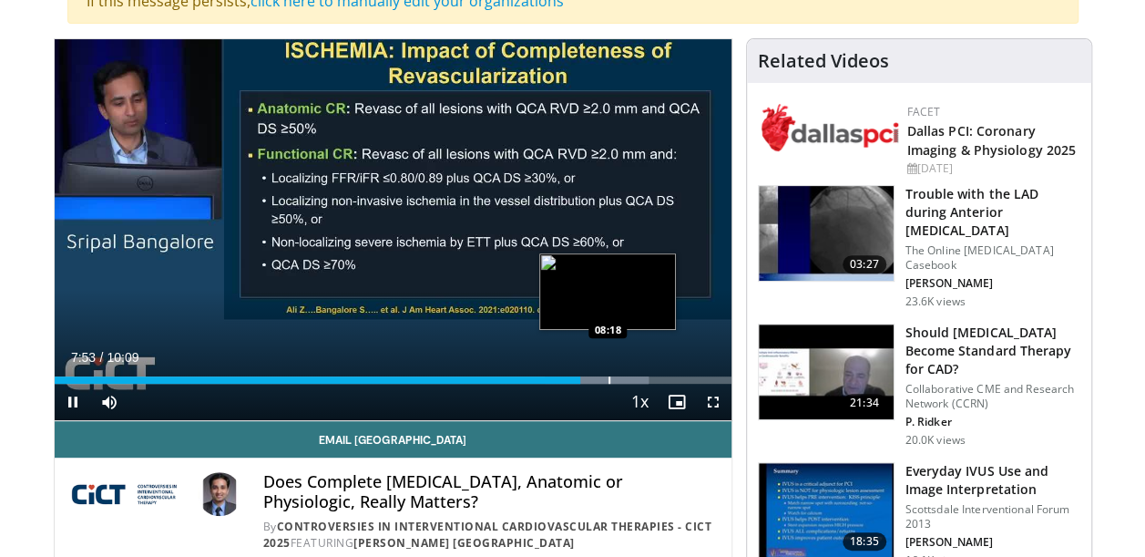
click at [609, 376] on div "Progress Bar" at bounding box center [610, 379] width 2 height 7
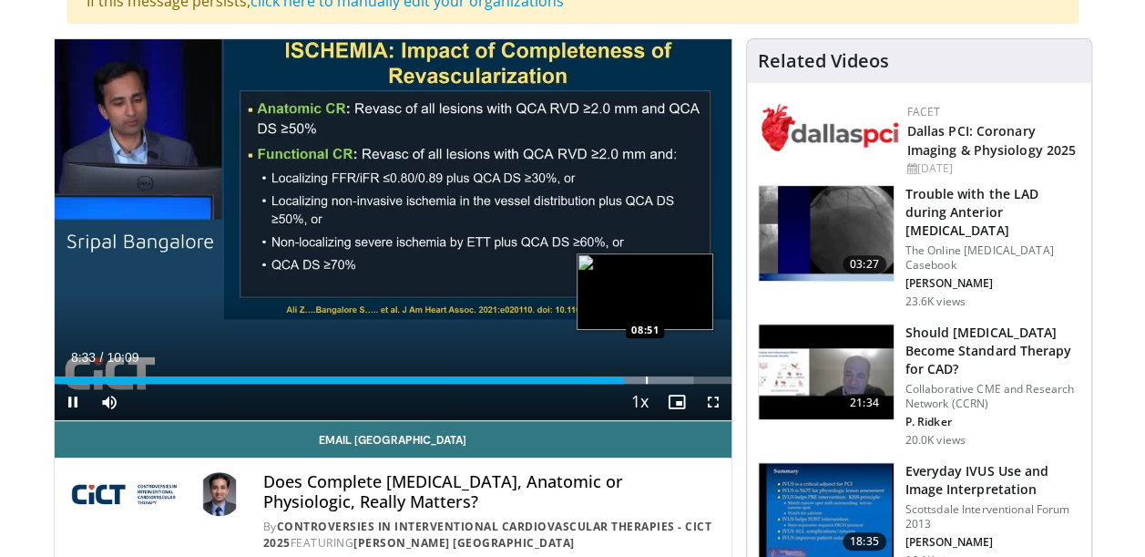
click at [646, 376] on div "Progress Bar" at bounding box center [647, 379] width 2 height 7
click at [674, 377] on div "Progress Bar" at bounding box center [675, 379] width 2 height 7
click at [703, 375] on video-js "**********" at bounding box center [393, 230] width 677 height 382
click at [660, 381] on div "Loaded : 100.00% 09:27 09:43" at bounding box center [393, 379] width 677 height 7
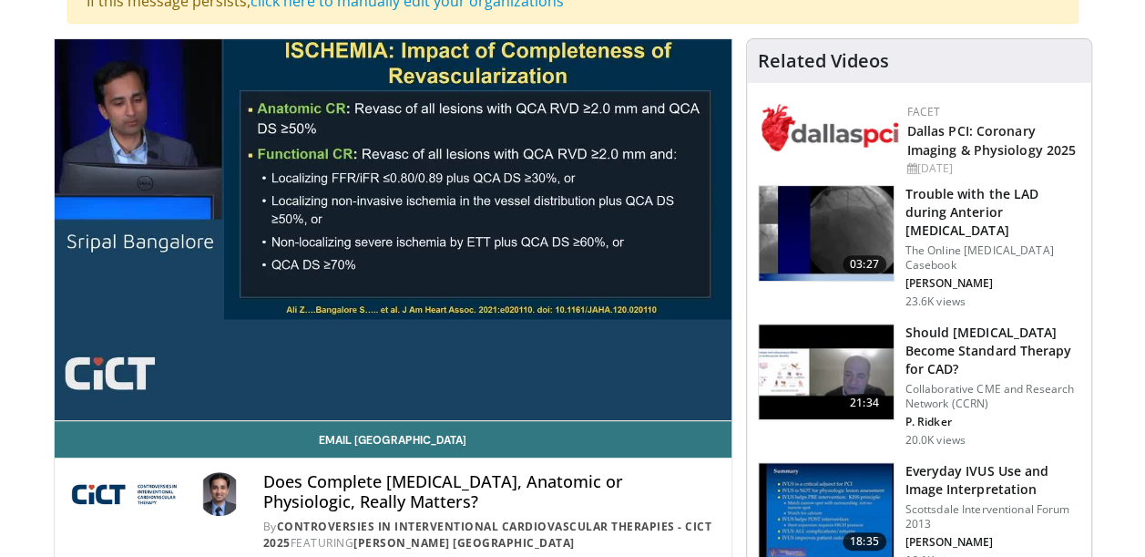
click at [682, 379] on video-js "**********" at bounding box center [393, 230] width 677 height 382
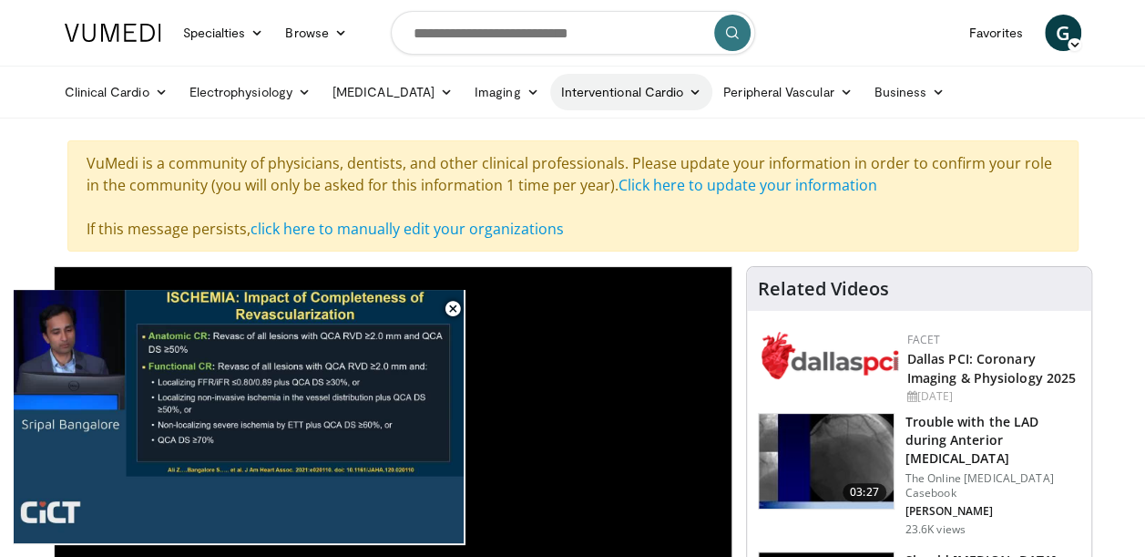
click at [575, 97] on link "Interventional Cardio" at bounding box center [631, 92] width 163 height 36
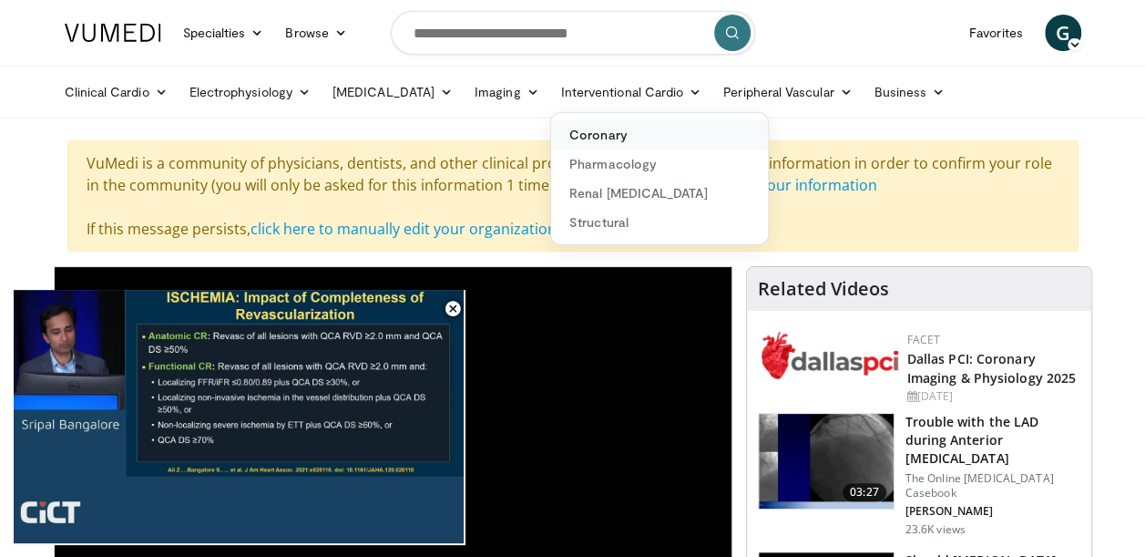
click at [575, 130] on link "Coronary" at bounding box center [659, 134] width 217 height 29
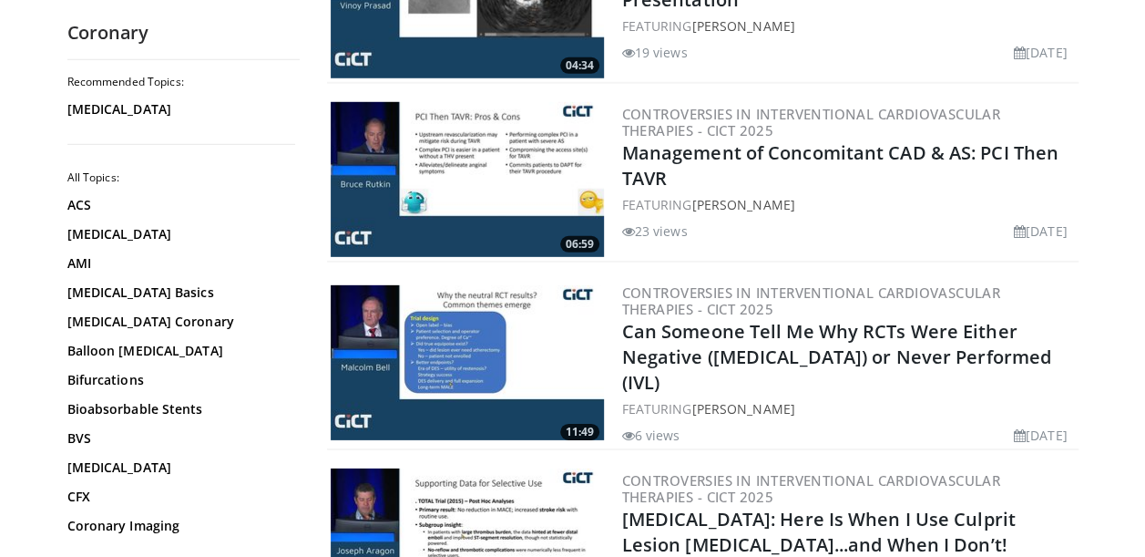
scroll to position [4346, 0]
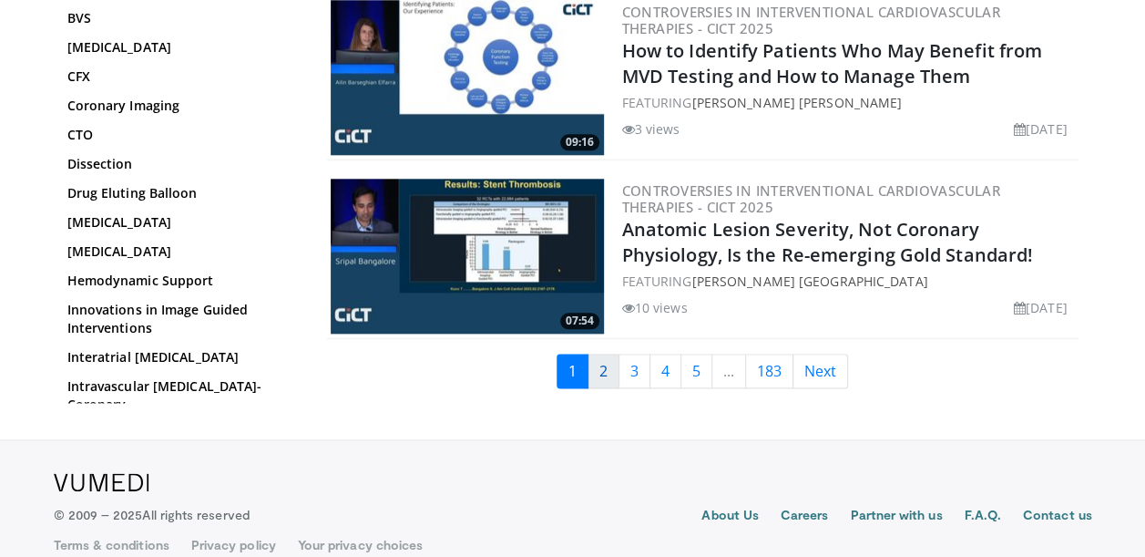
click at [599, 354] on link "2" at bounding box center [604, 371] width 32 height 35
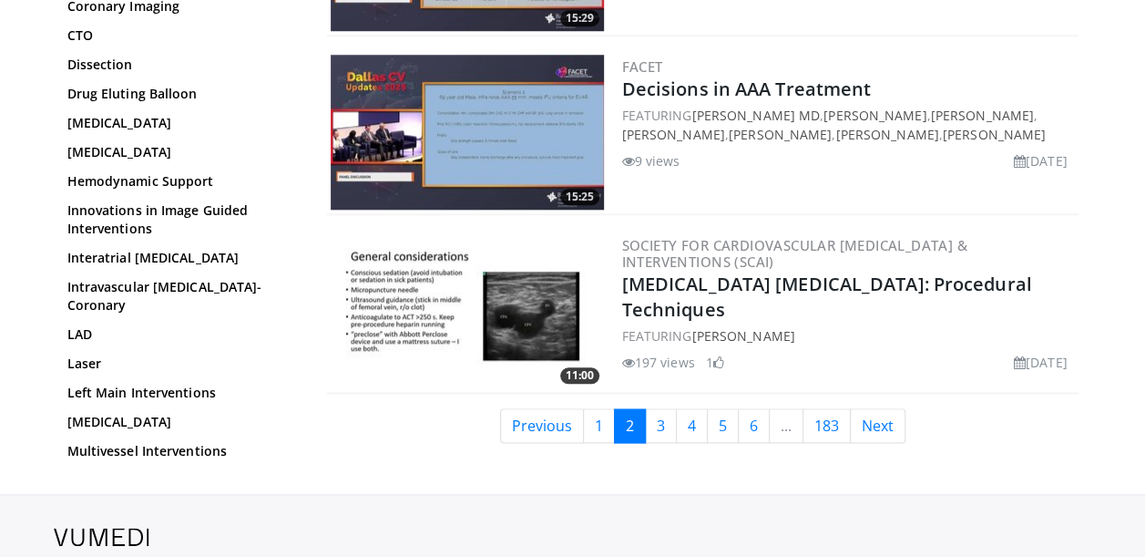
scroll to position [4303, 0]
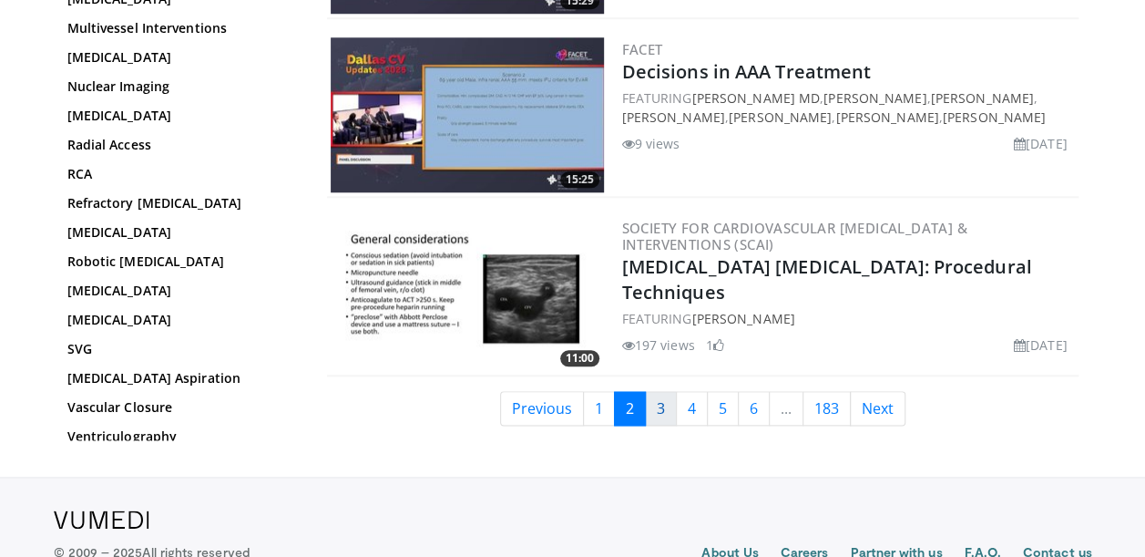
click at [665, 399] on link "3" at bounding box center [661, 408] width 32 height 35
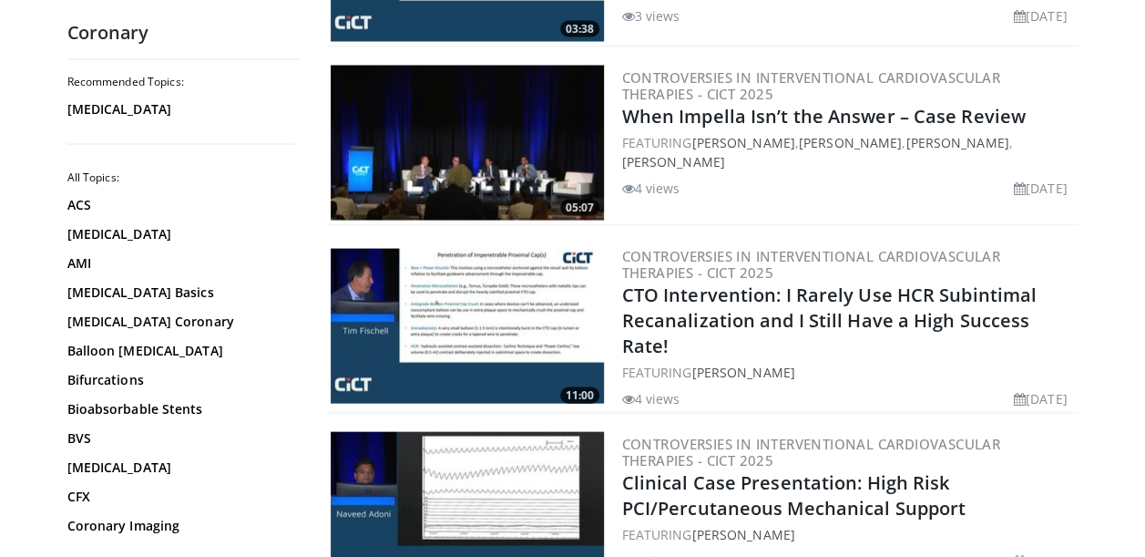
scroll to position [1740, 0]
